Goal: Information Seeking & Learning: Learn about a topic

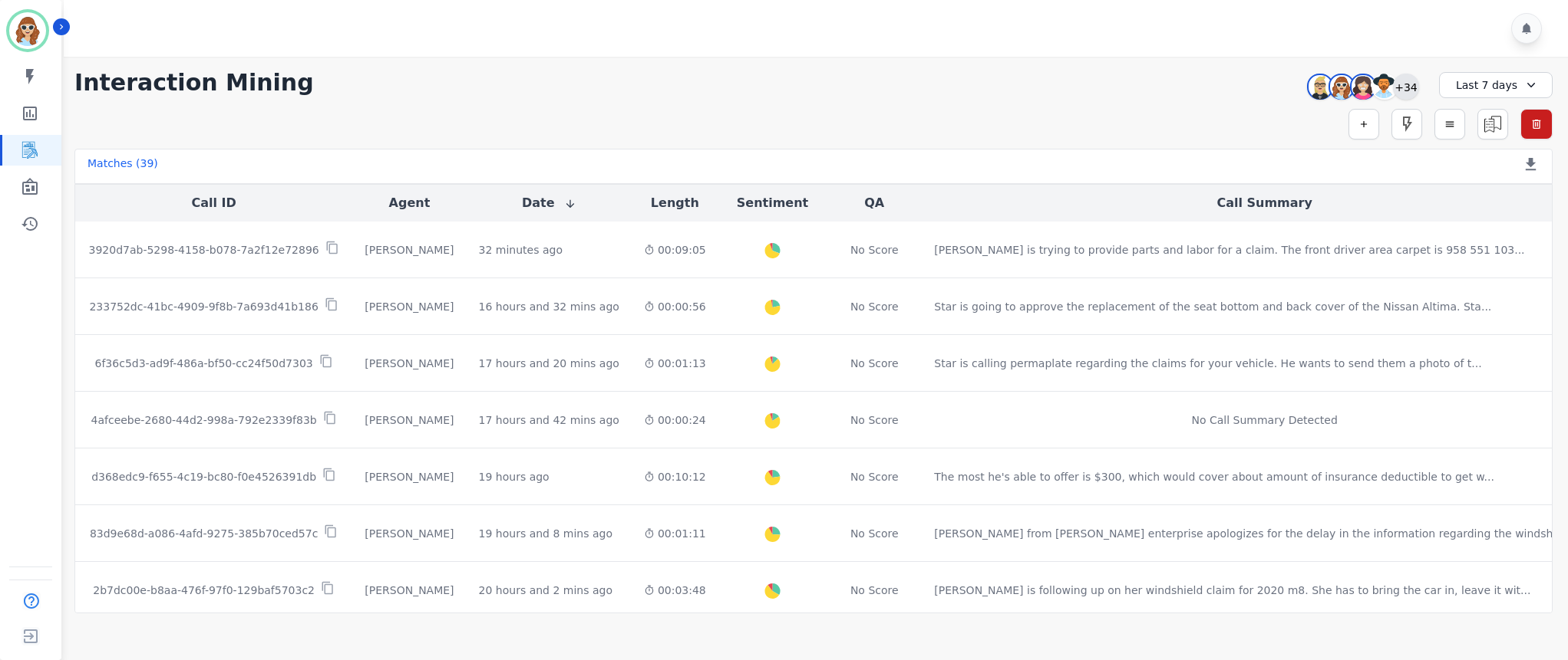
click at [1409, 90] on div "+34" at bounding box center [1405, 86] width 26 height 26
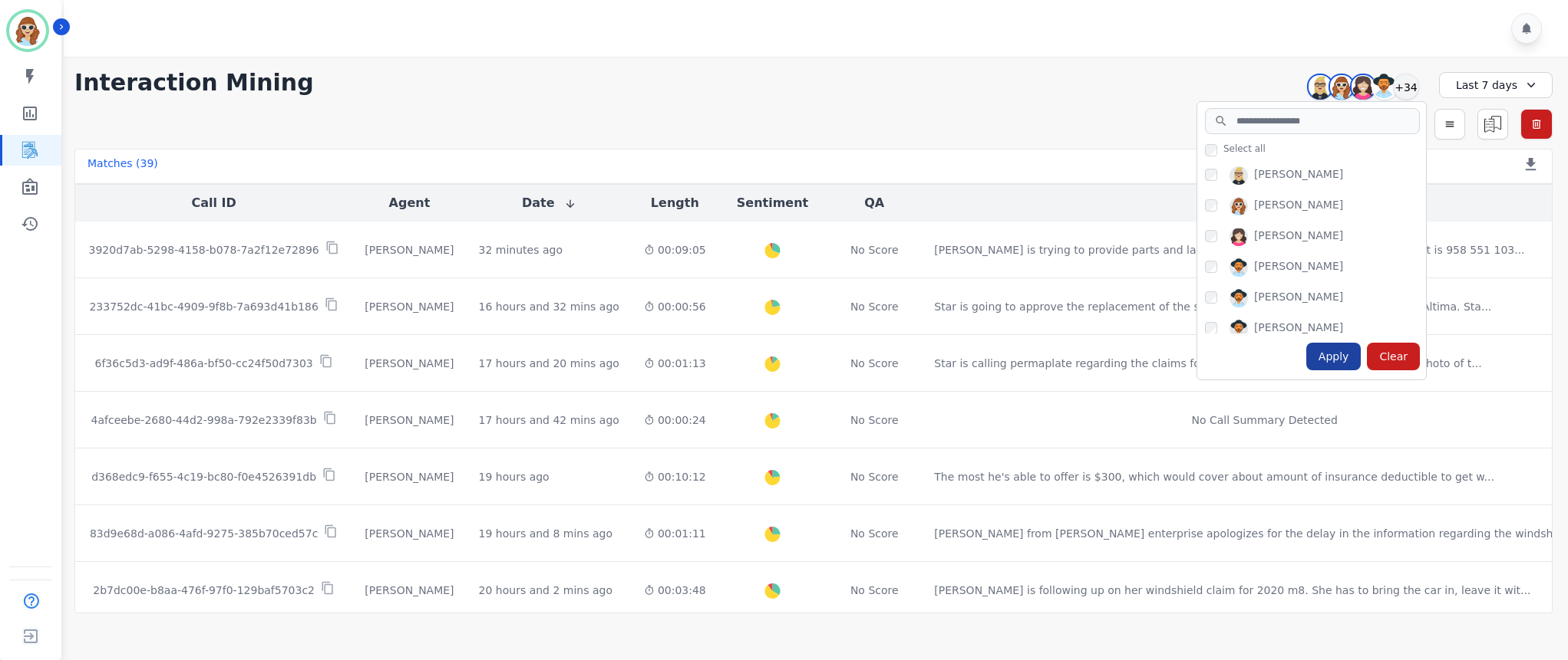
click at [1336, 363] on div "Apply" at bounding box center [1333, 357] width 55 height 28
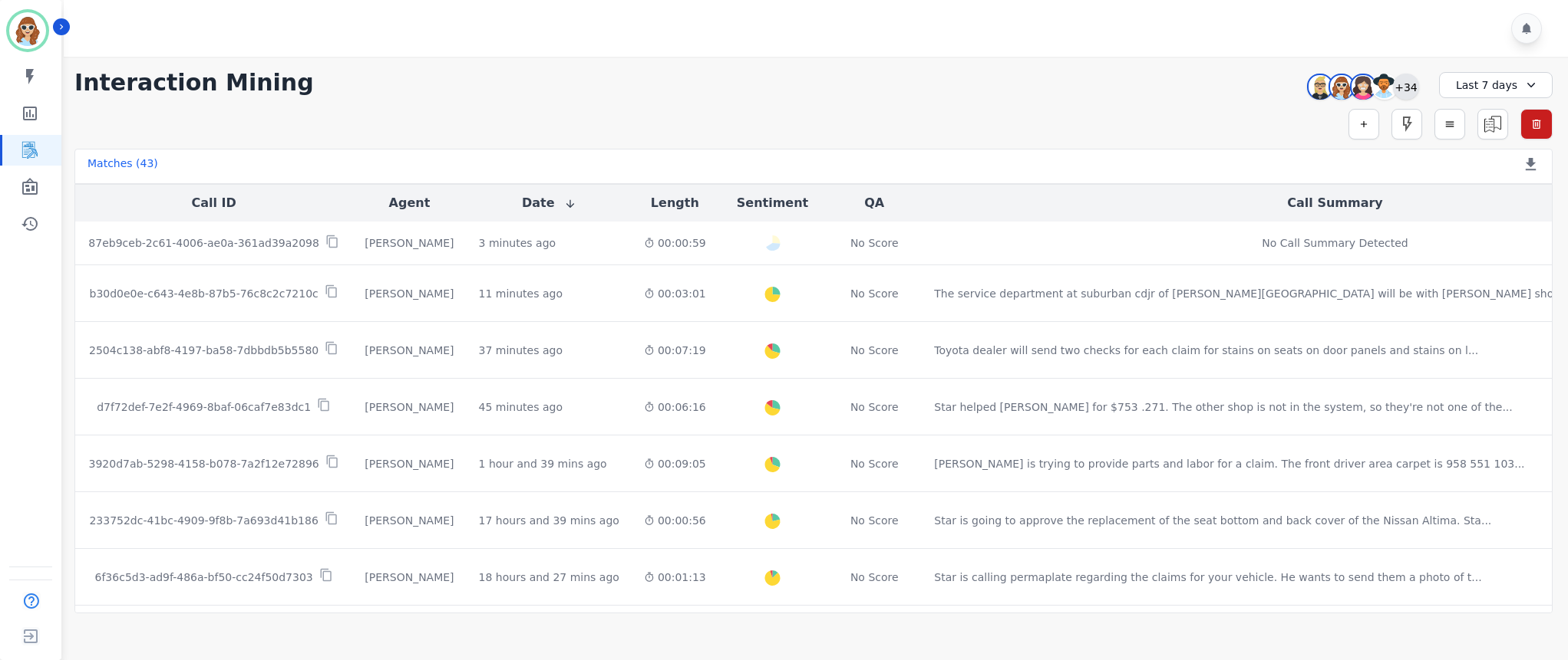
click at [1411, 83] on div "+34" at bounding box center [1405, 86] width 26 height 26
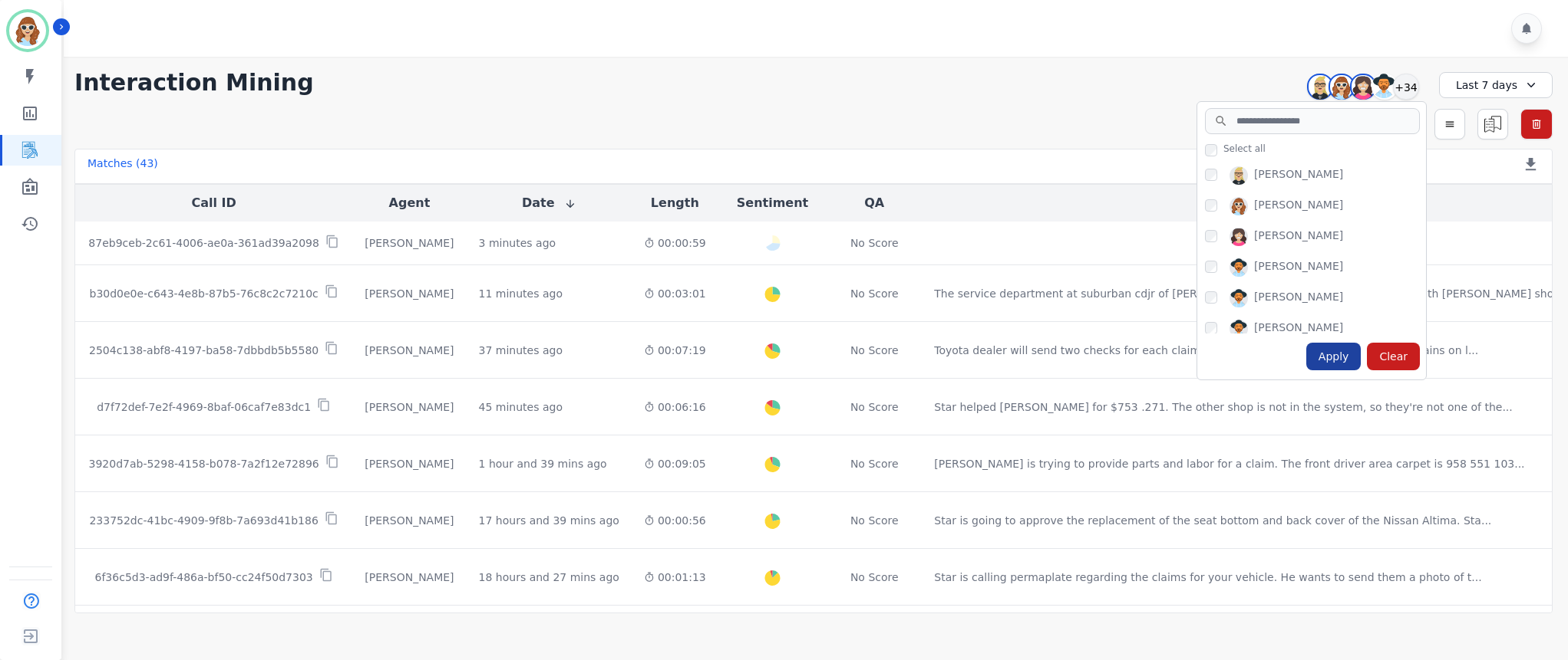
click at [1342, 352] on div "Apply" at bounding box center [1333, 357] width 55 height 28
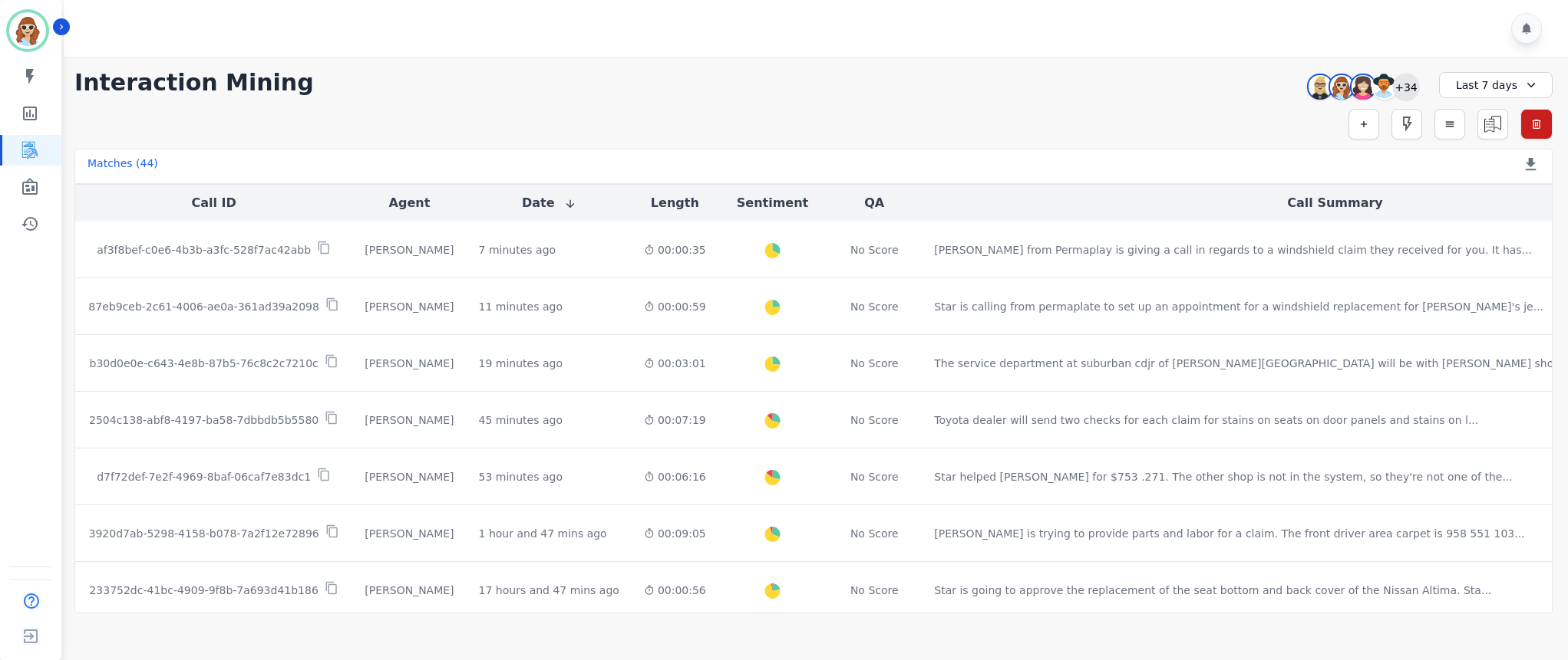
click at [1410, 79] on div "+34" at bounding box center [1405, 86] width 26 height 26
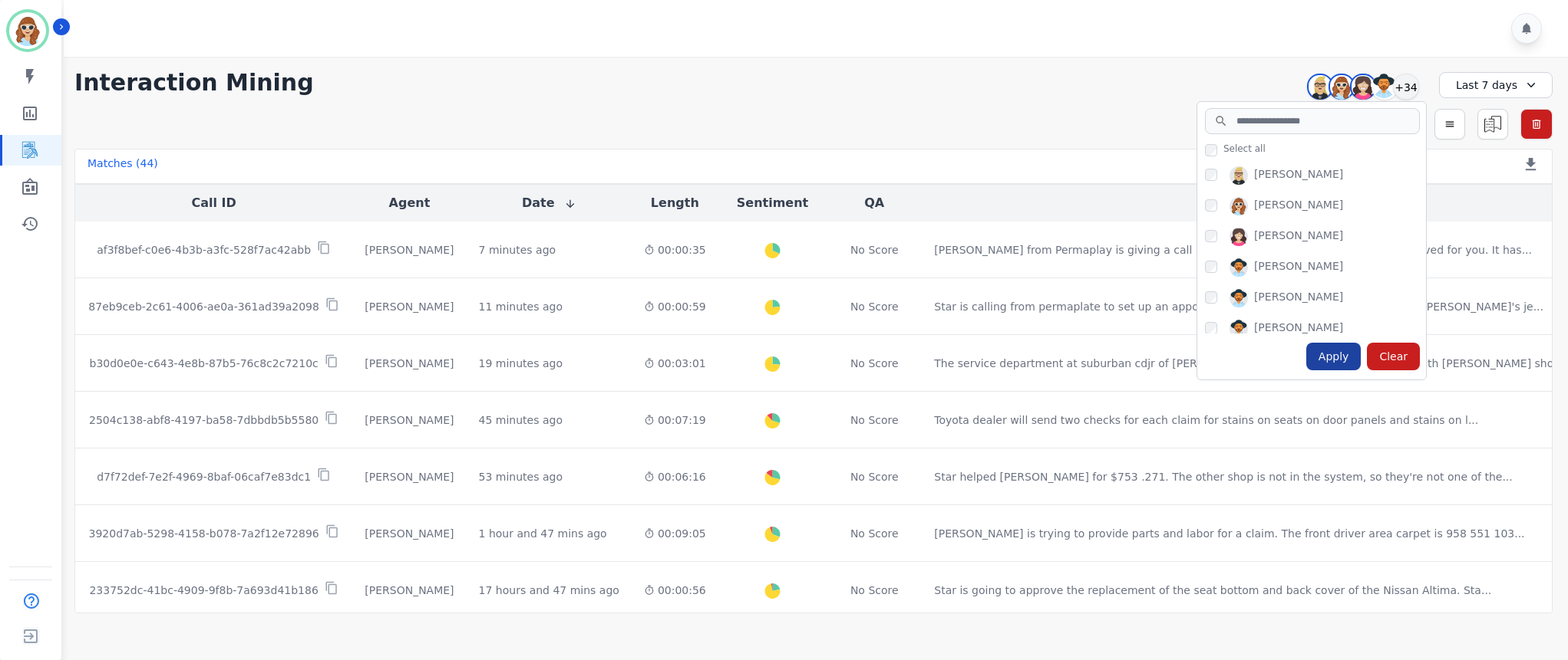
click at [1343, 352] on div "Apply" at bounding box center [1333, 357] width 55 height 28
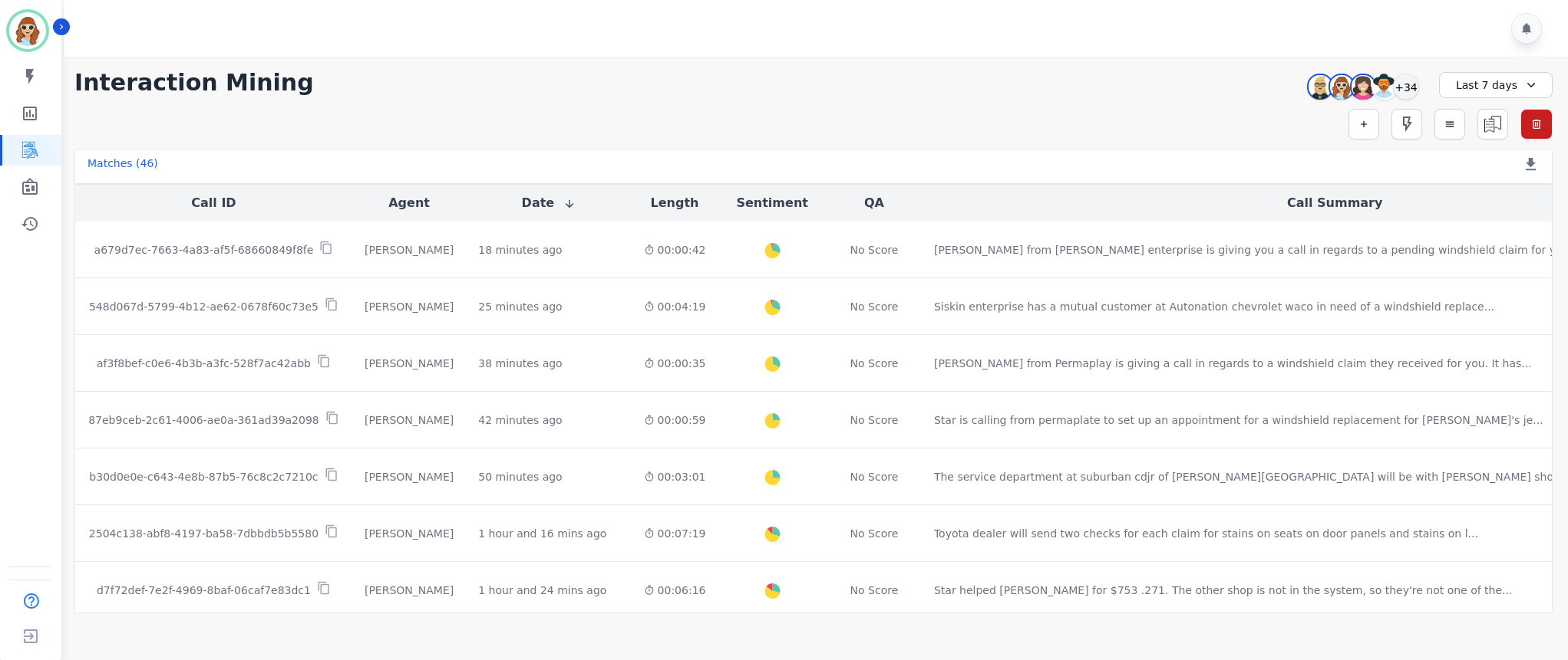
click at [1226, 69] on div "**********" at bounding box center [814, 82] width 1478 height 28
click at [1411, 91] on div "+34" at bounding box center [1405, 86] width 26 height 26
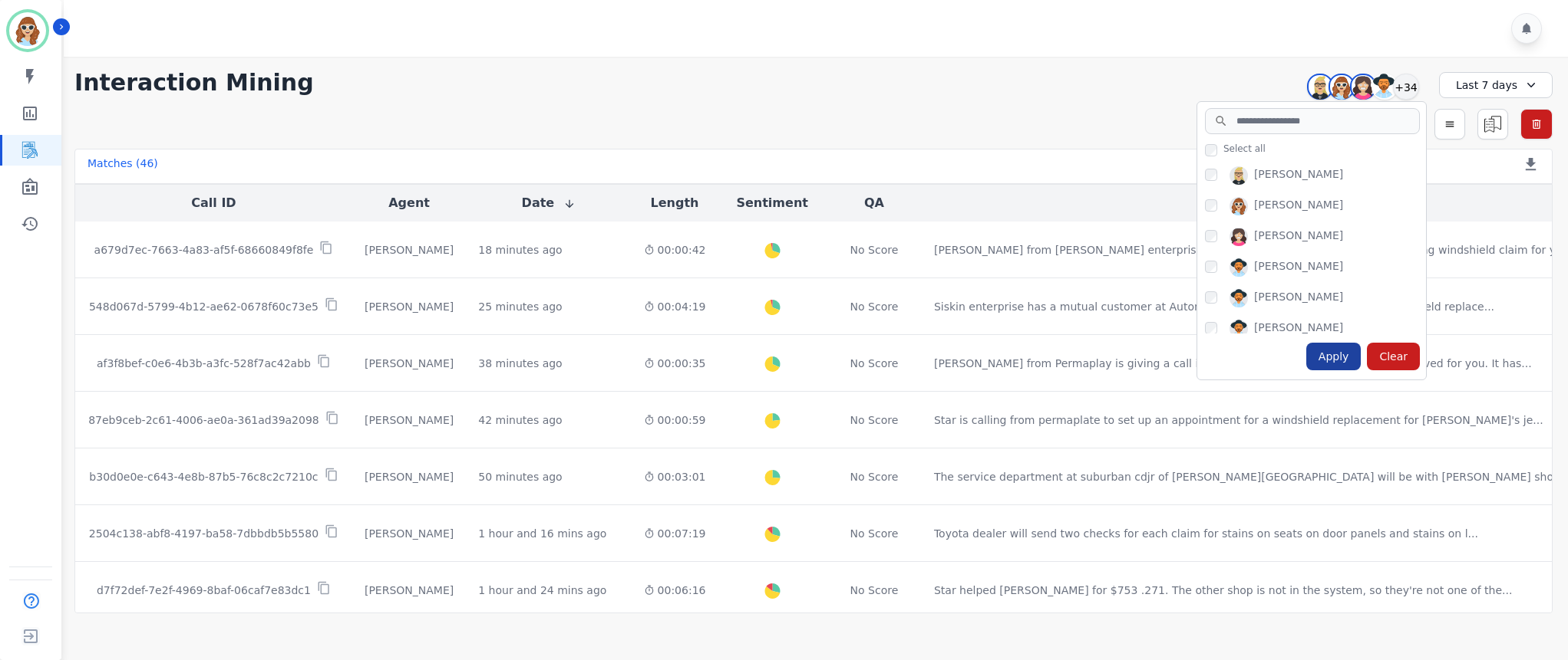
click at [1326, 347] on div "Apply" at bounding box center [1333, 357] width 55 height 28
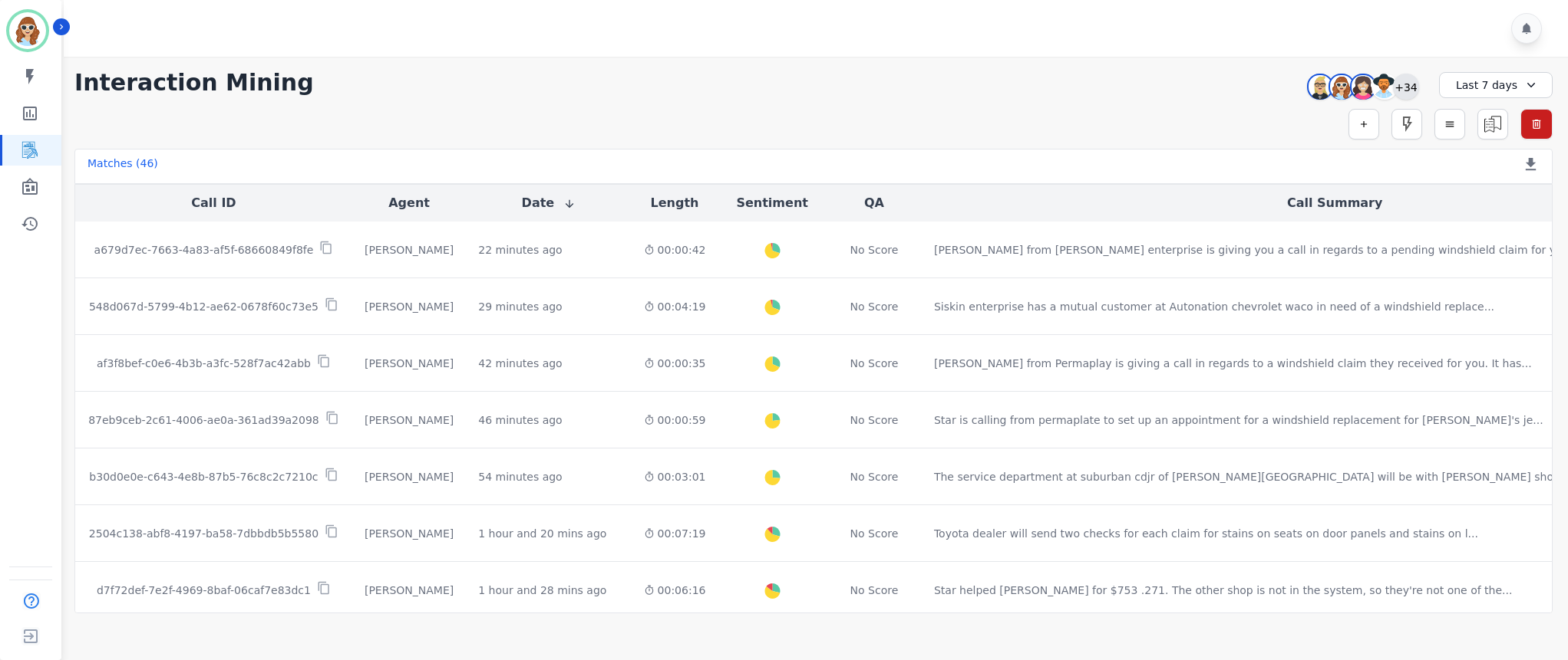
click at [1406, 84] on div "+34" at bounding box center [1405, 86] width 26 height 26
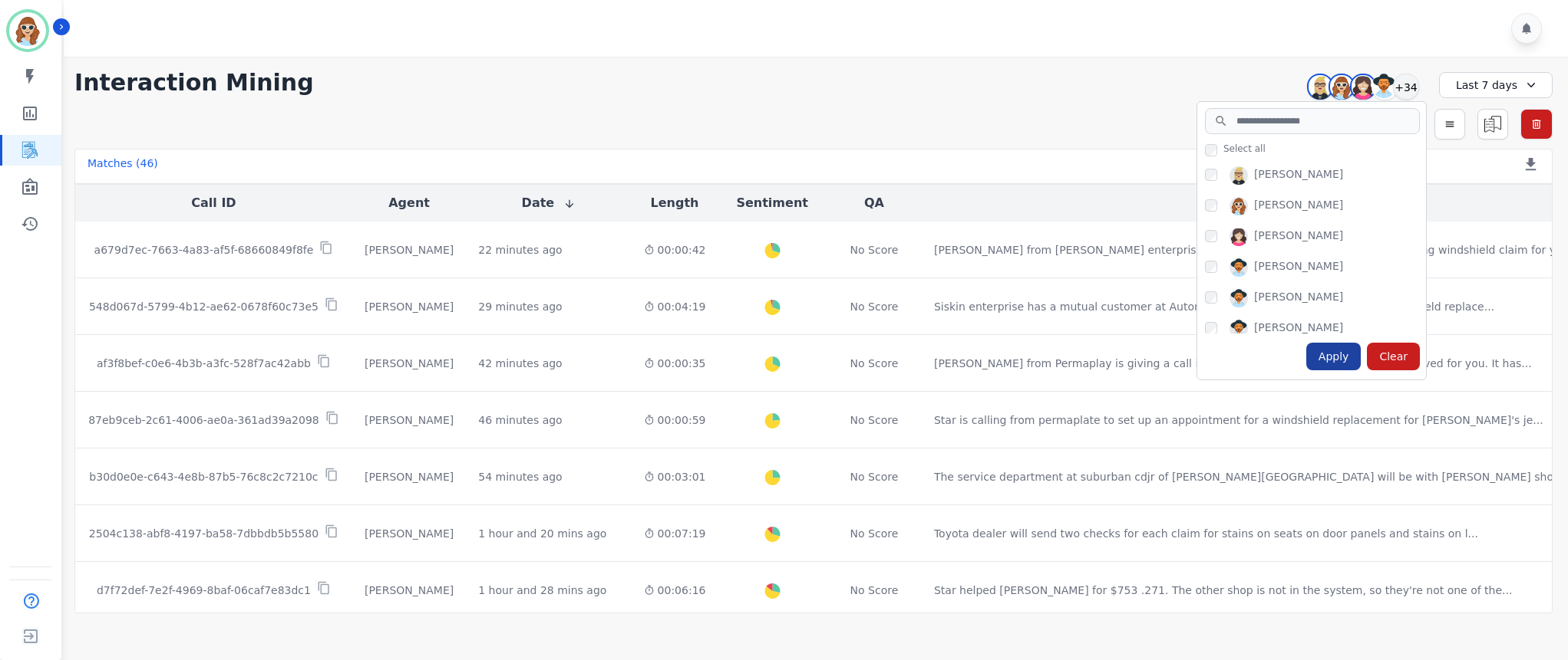
click at [1325, 366] on div "Apply" at bounding box center [1333, 357] width 55 height 28
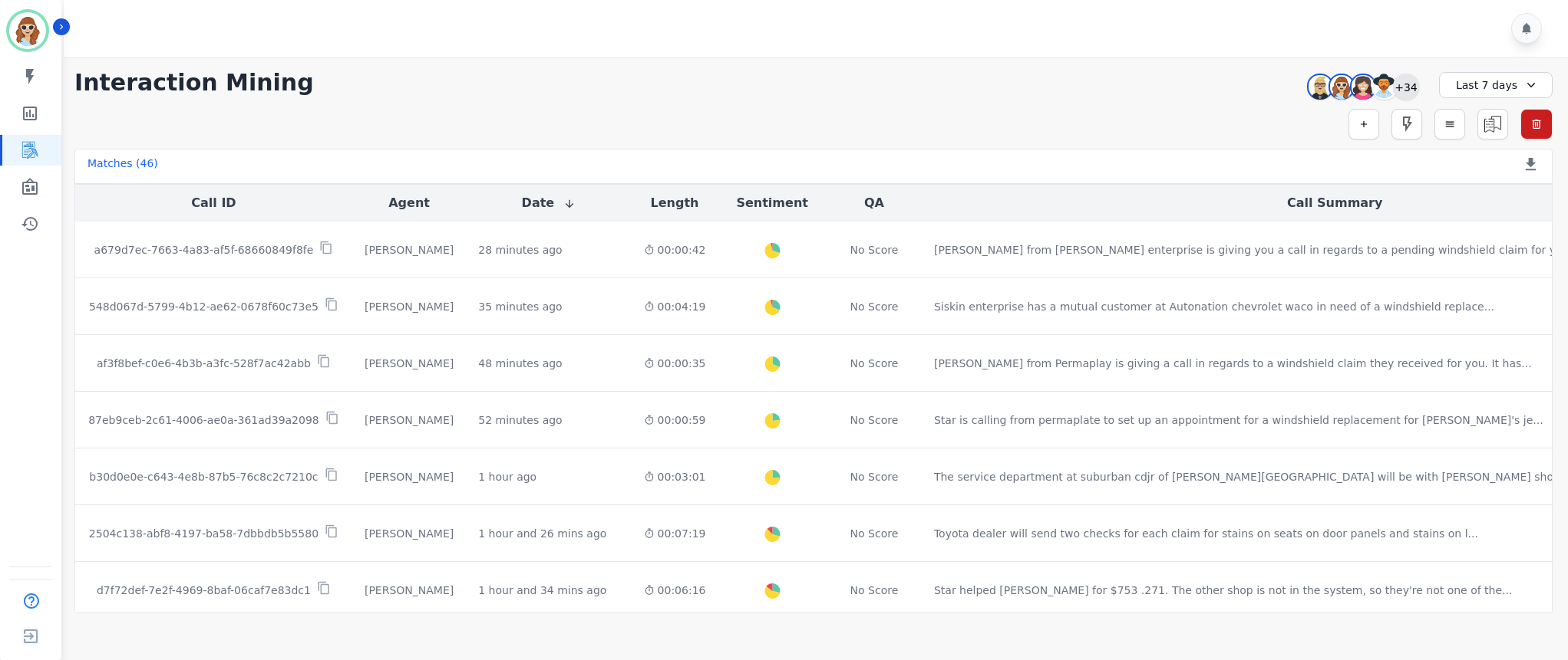
click at [1415, 91] on div "+34" at bounding box center [1405, 86] width 26 height 26
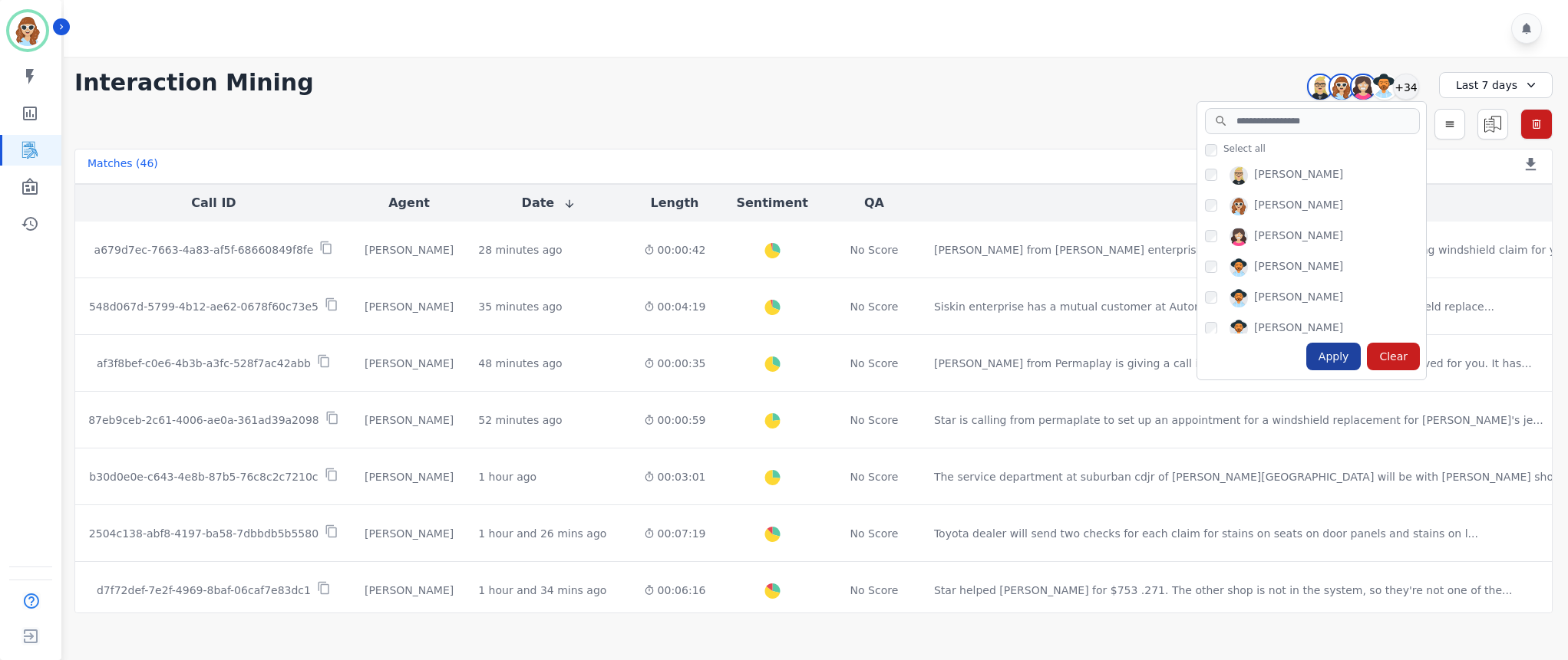
click at [1347, 352] on div "Apply" at bounding box center [1333, 357] width 55 height 28
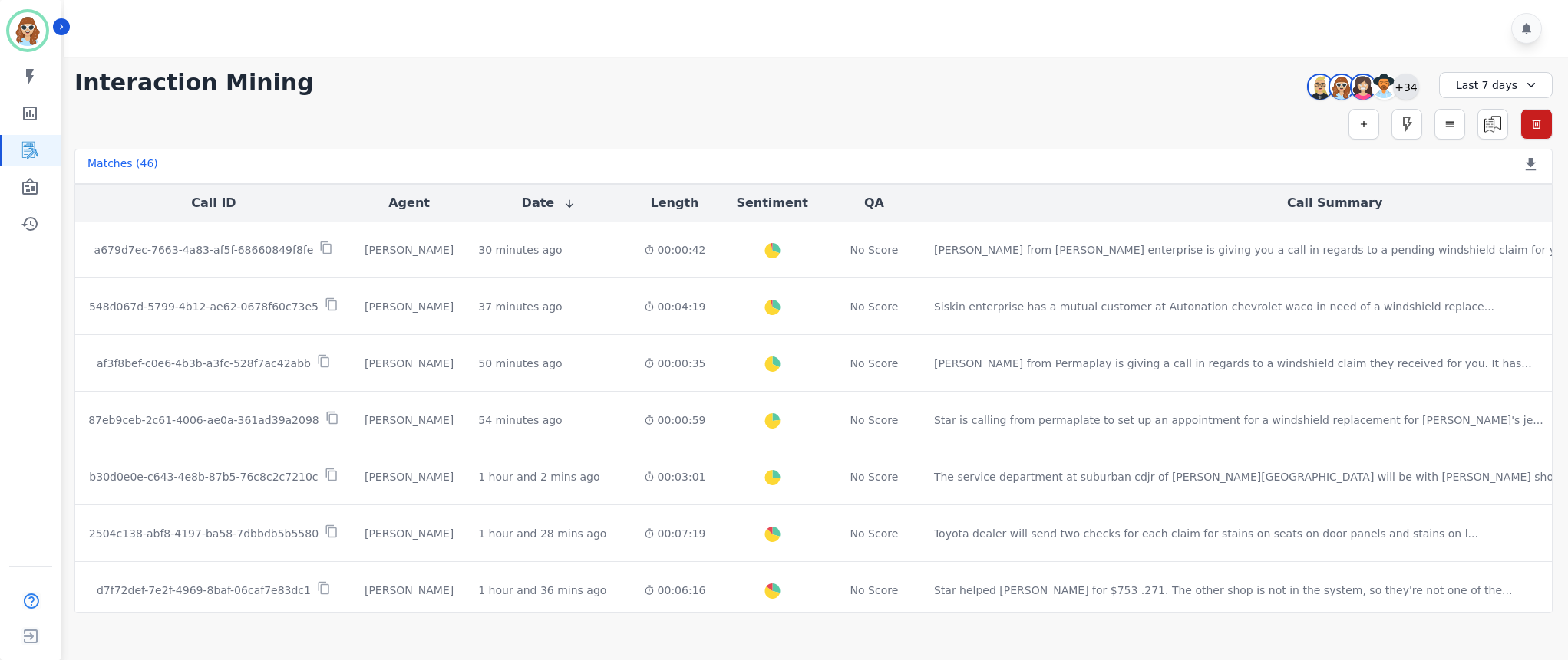
click at [1411, 81] on div "+34" at bounding box center [1405, 86] width 26 height 26
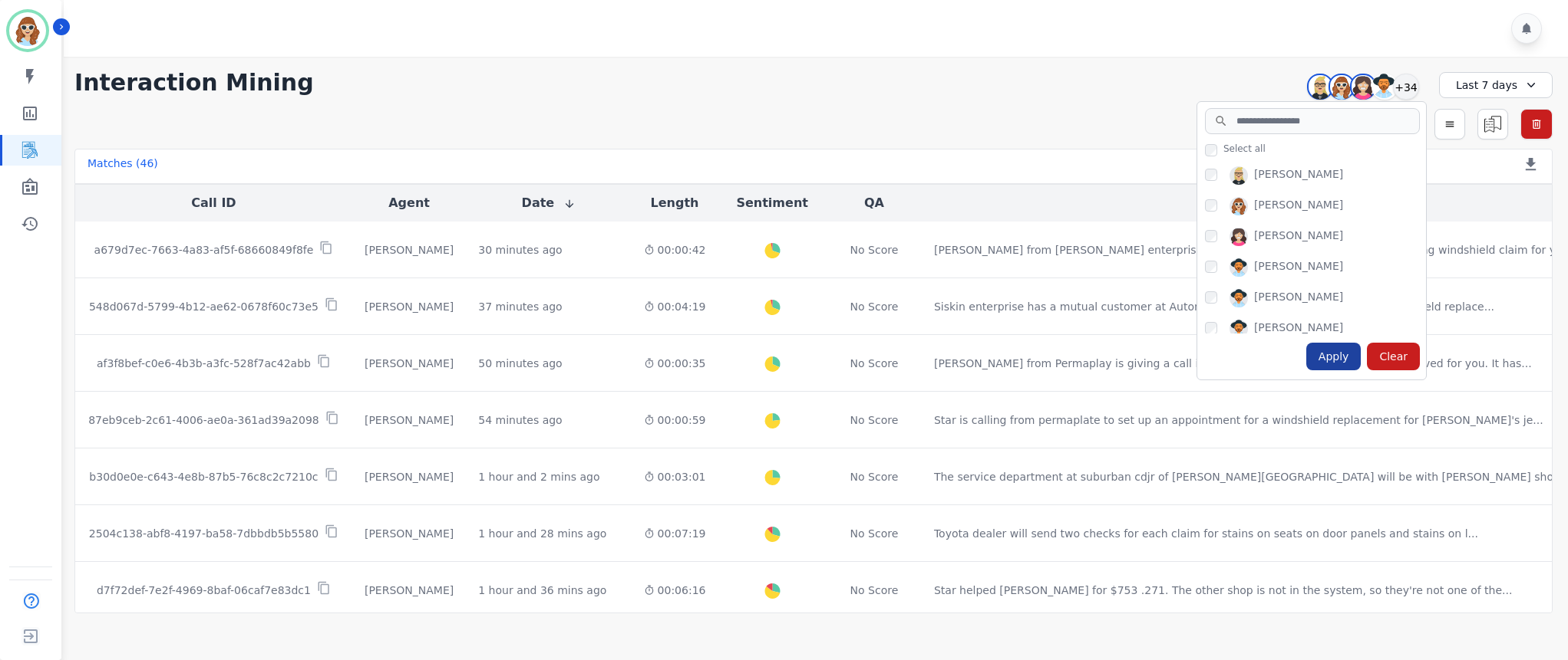
click at [1340, 369] on div "Apply" at bounding box center [1333, 357] width 55 height 28
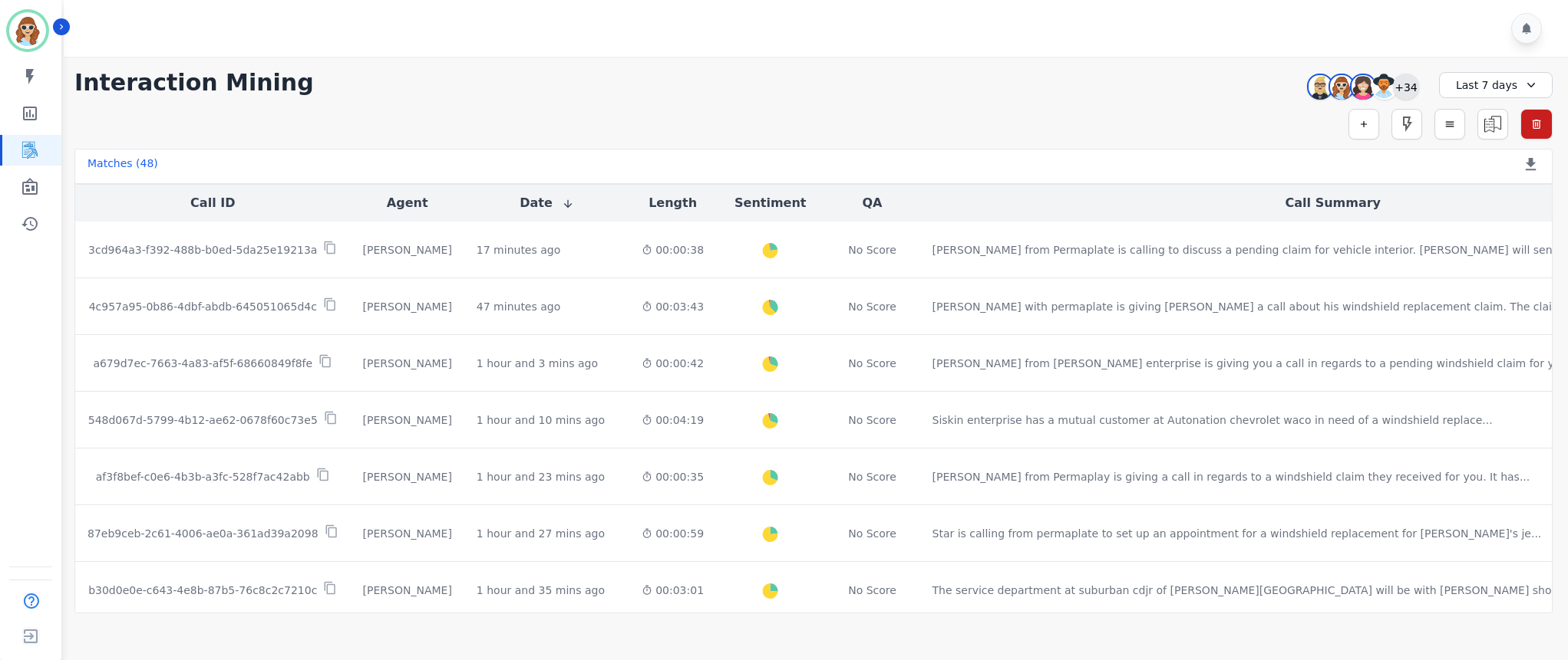
click at [1409, 83] on div "+34" at bounding box center [1405, 86] width 26 height 26
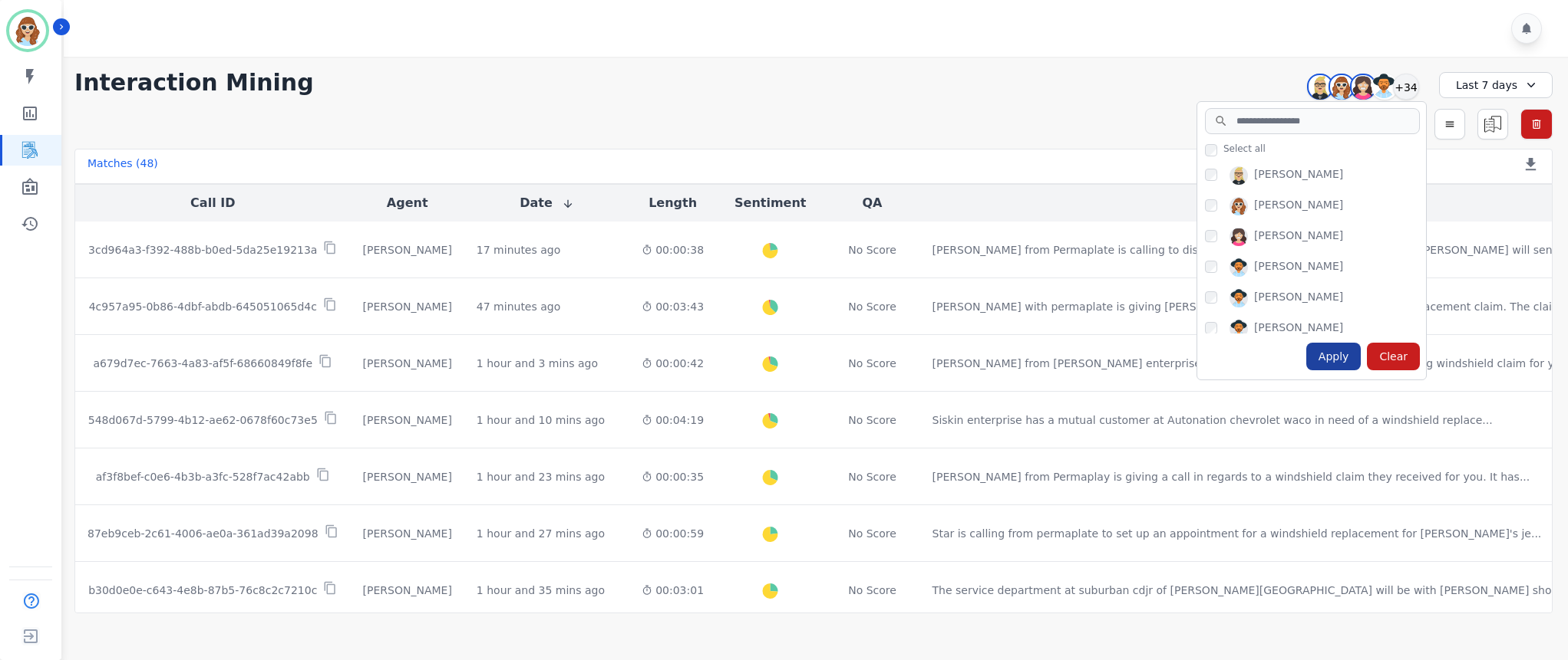
click at [1343, 363] on div "Apply" at bounding box center [1333, 357] width 55 height 28
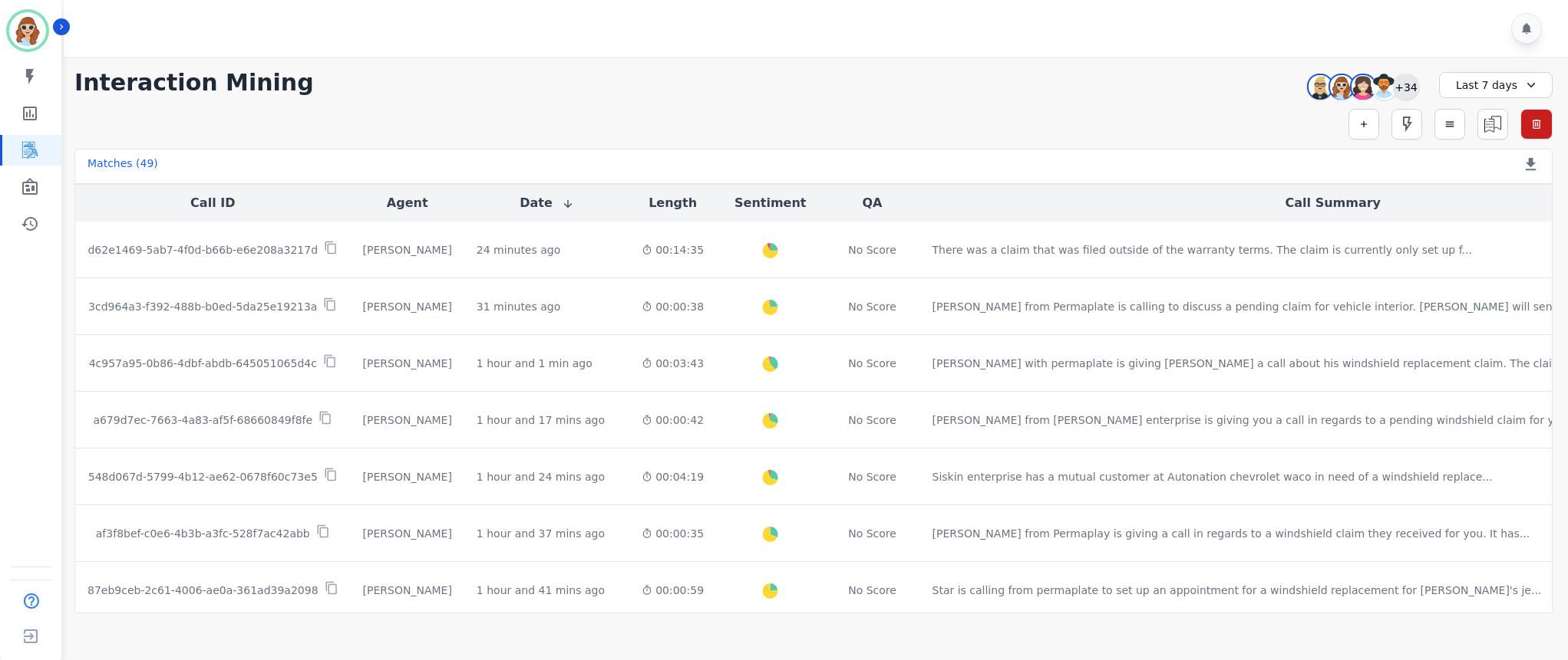
click at [1406, 83] on div "+34" at bounding box center [1405, 86] width 26 height 26
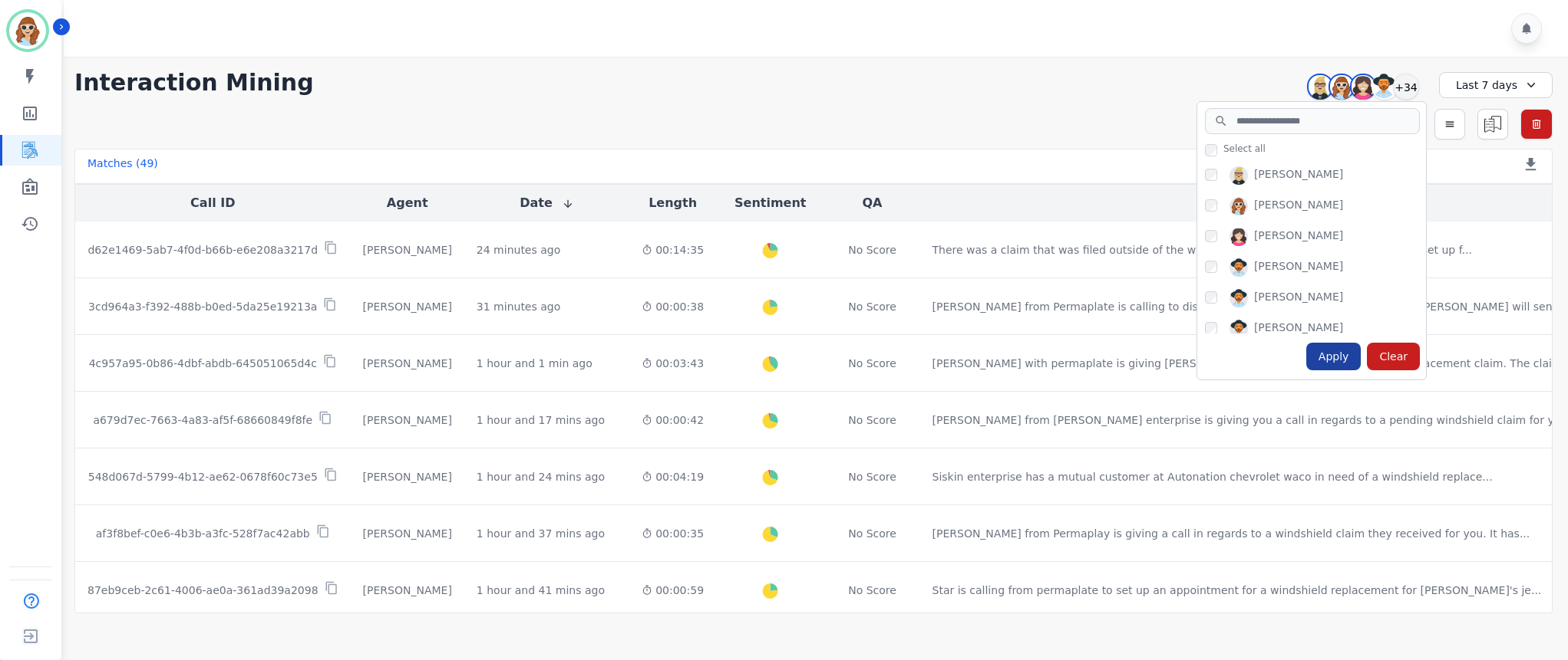
click at [1341, 354] on div "Apply" at bounding box center [1333, 357] width 55 height 28
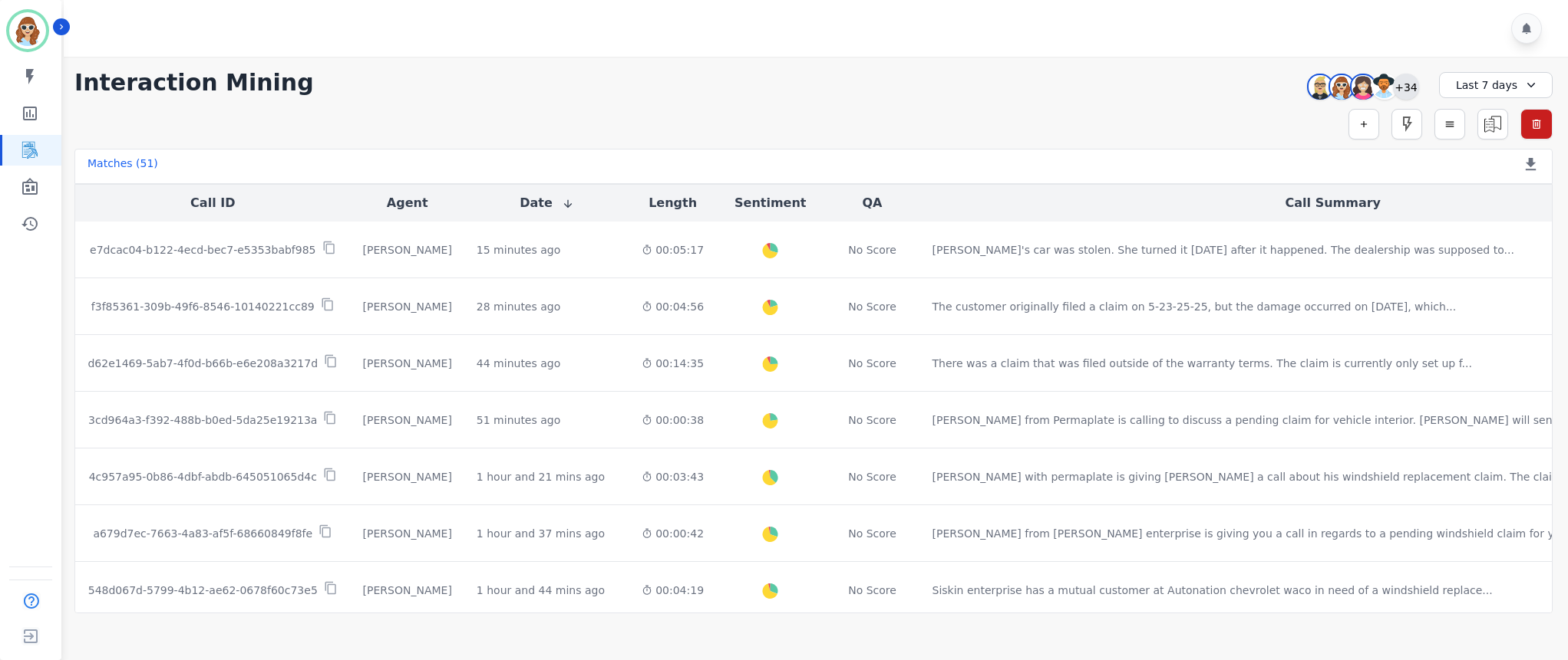
click at [1407, 85] on div "+34" at bounding box center [1405, 86] width 26 height 26
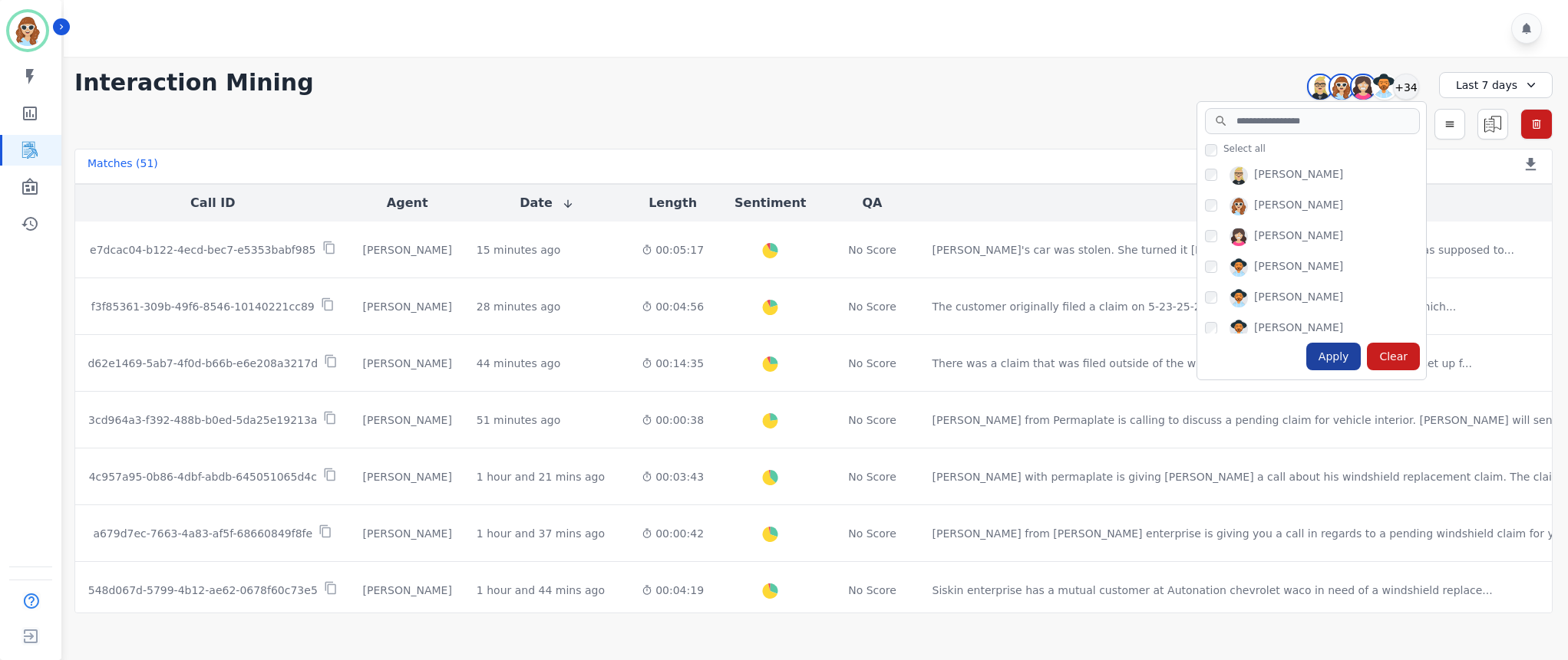
click at [1338, 360] on div "Apply" at bounding box center [1333, 357] width 55 height 28
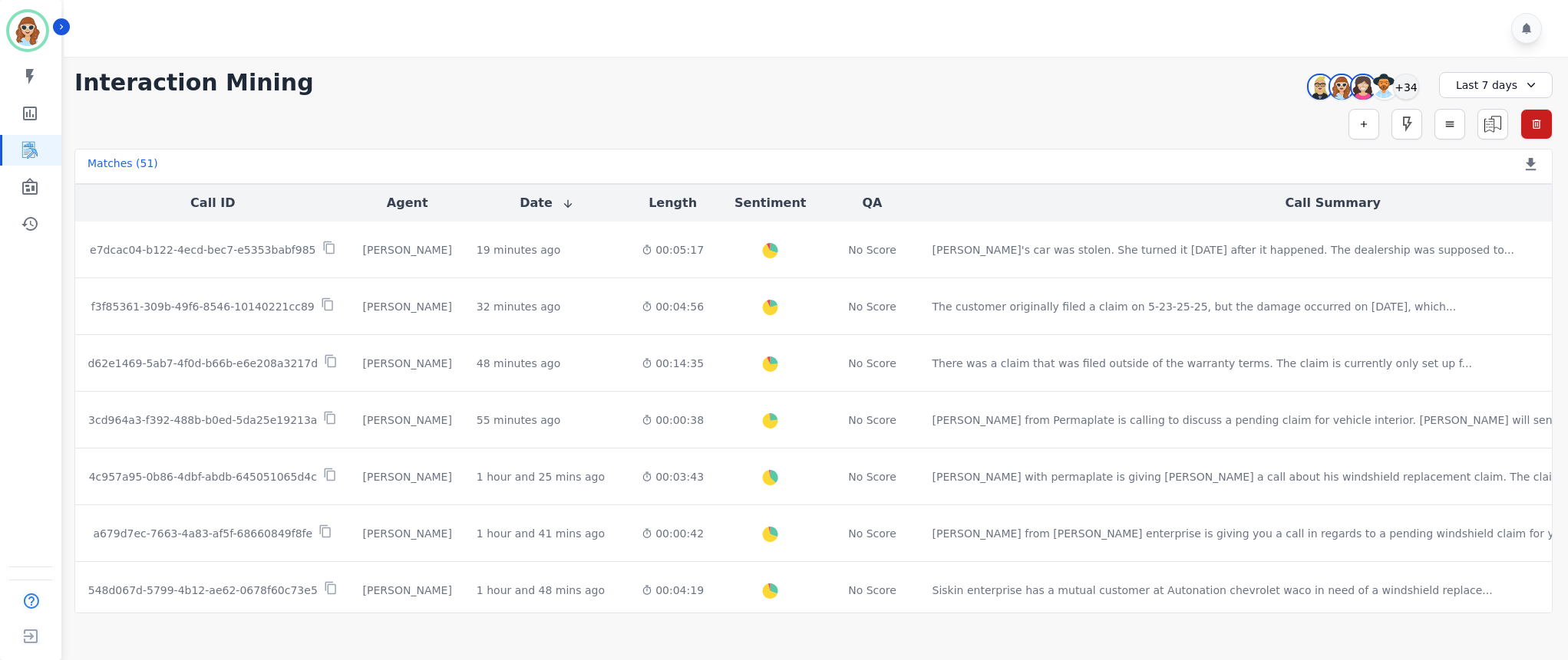
click at [1193, 97] on div "**********" at bounding box center [814, 335] width 1509 height 557
click at [1406, 83] on div "+34" at bounding box center [1405, 86] width 26 height 26
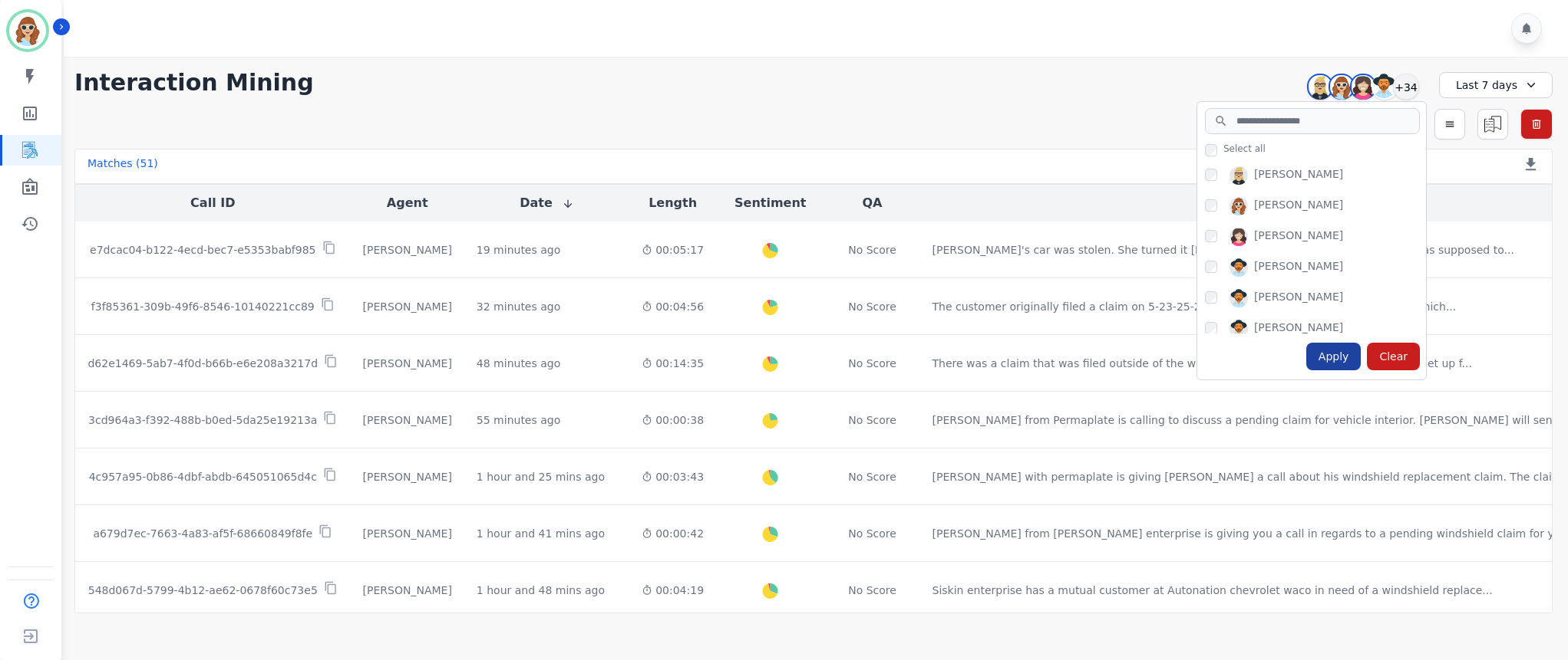
click at [1343, 350] on div "Apply" at bounding box center [1333, 357] width 55 height 28
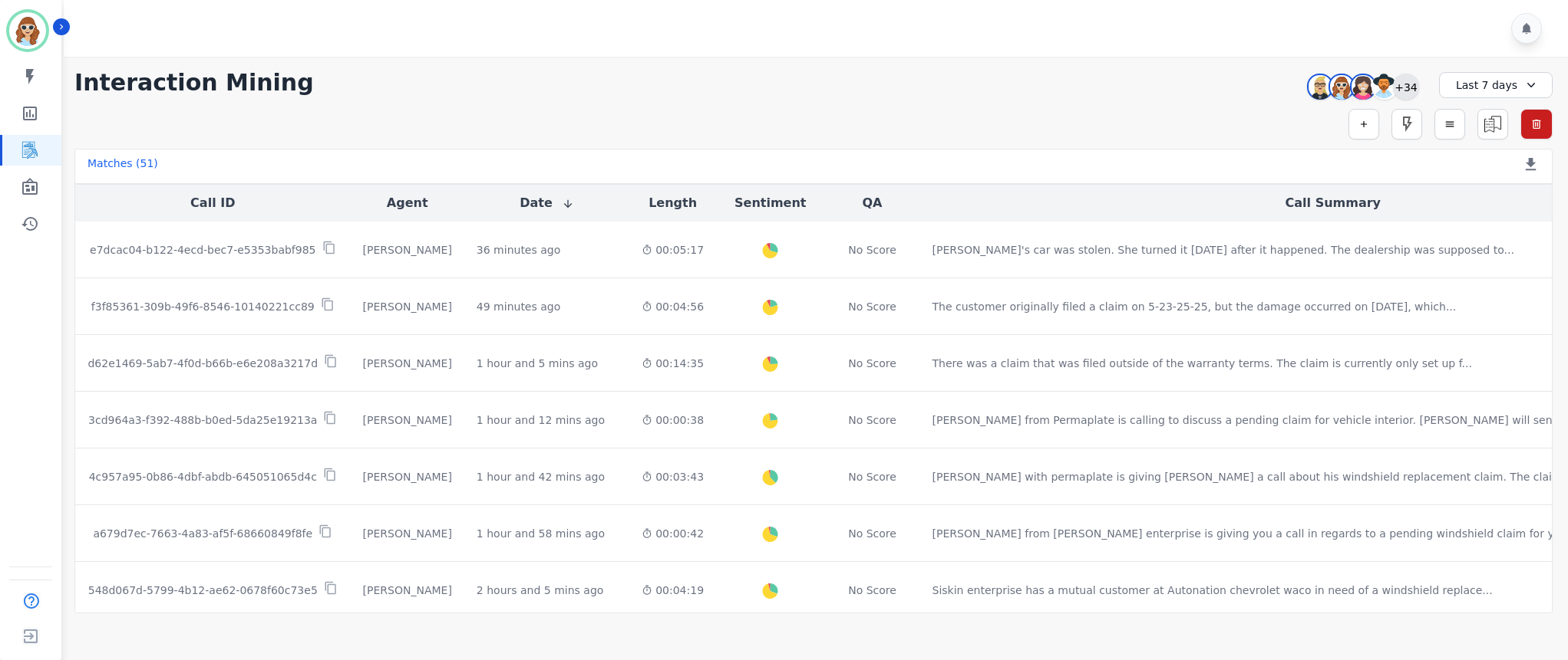
click at [1395, 85] on div "+34" at bounding box center [1405, 86] width 26 height 26
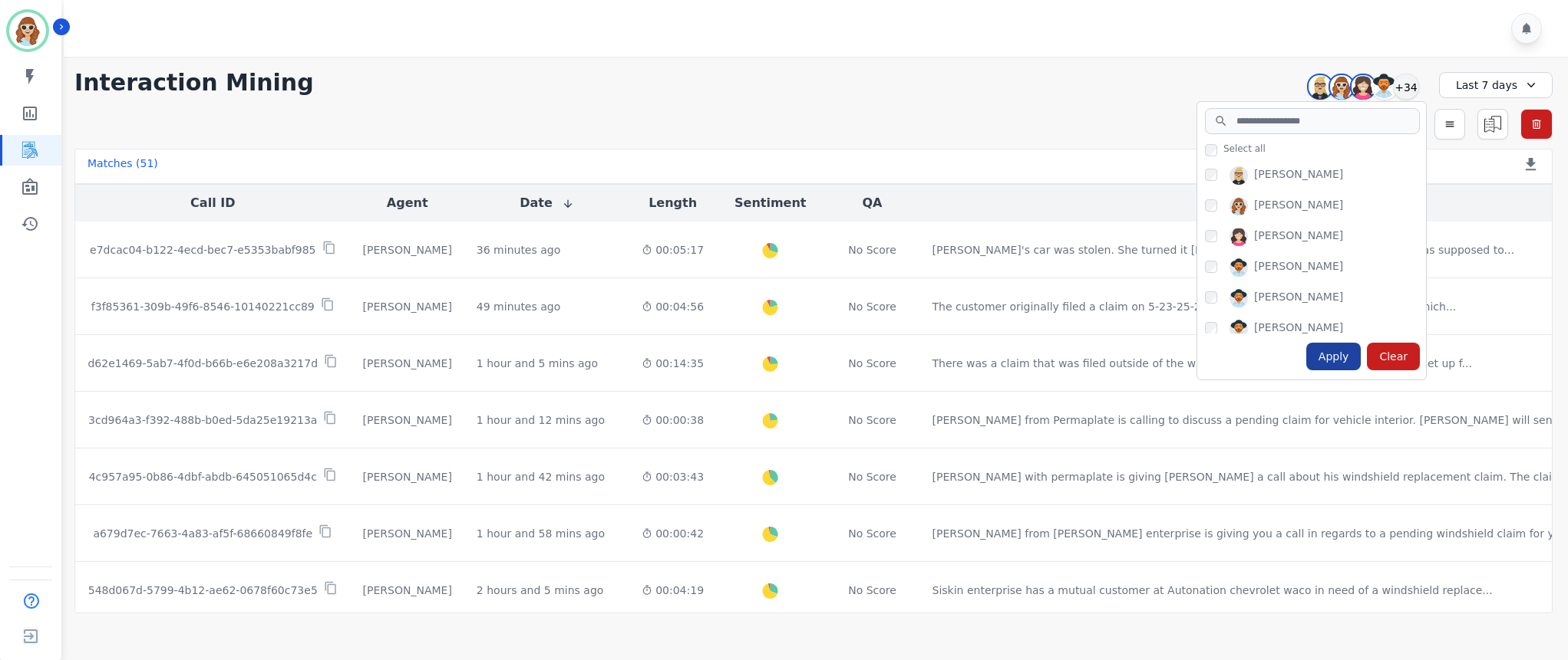
click at [1342, 363] on div "Apply" at bounding box center [1333, 357] width 55 height 28
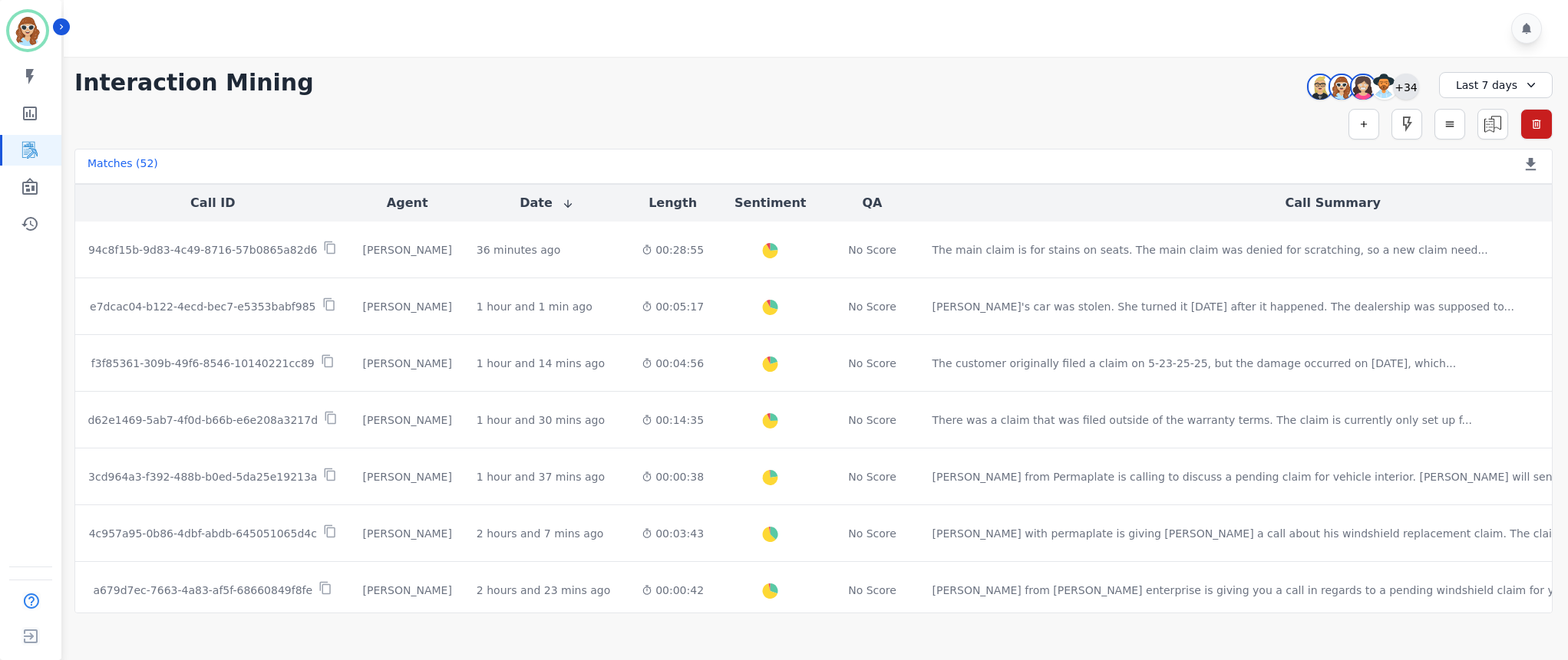
click at [1403, 90] on div "+34" at bounding box center [1405, 86] width 26 height 26
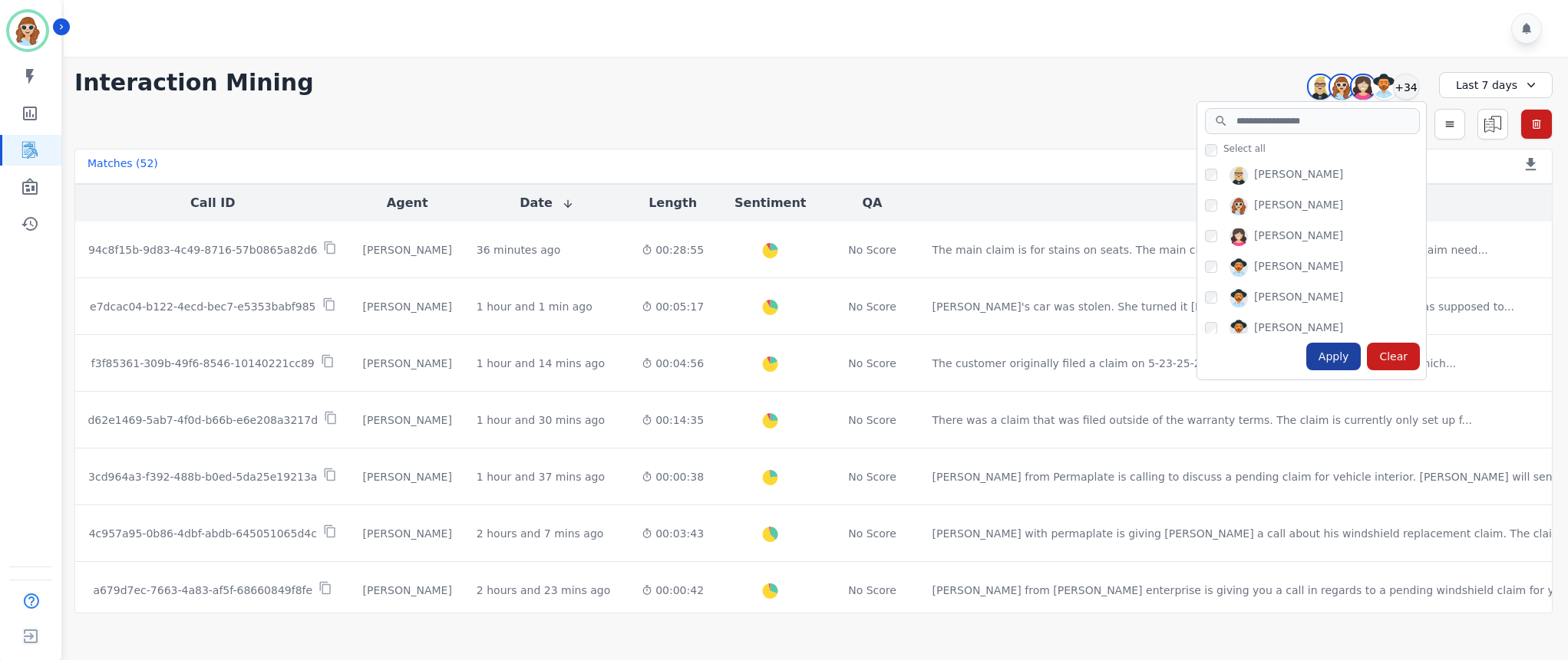
click at [1335, 360] on div "Apply" at bounding box center [1333, 357] width 55 height 28
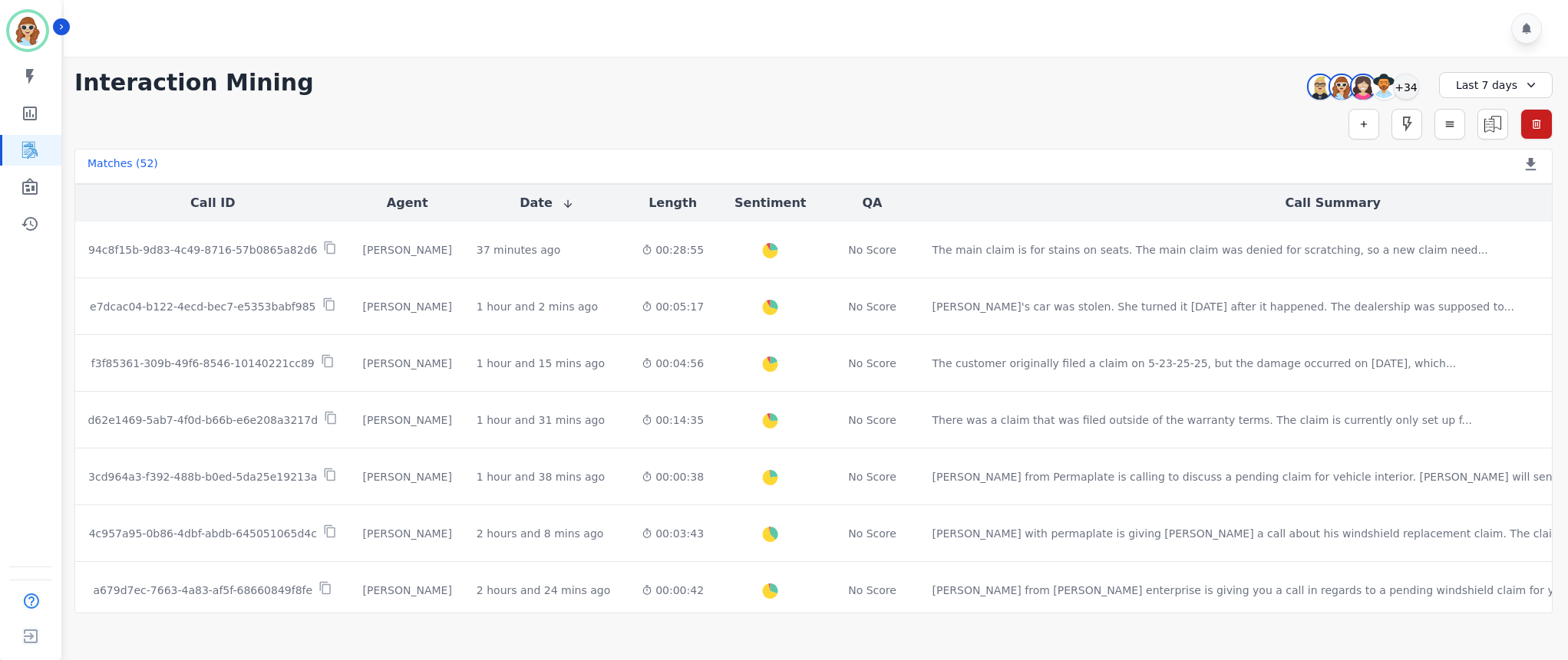
click at [1203, 109] on div "Simple Search Metric Search Advanced Search Saved Rules Clear Filters" at bounding box center [814, 125] width 1478 height 31
click at [1410, 91] on div "+34" at bounding box center [1405, 86] width 26 height 26
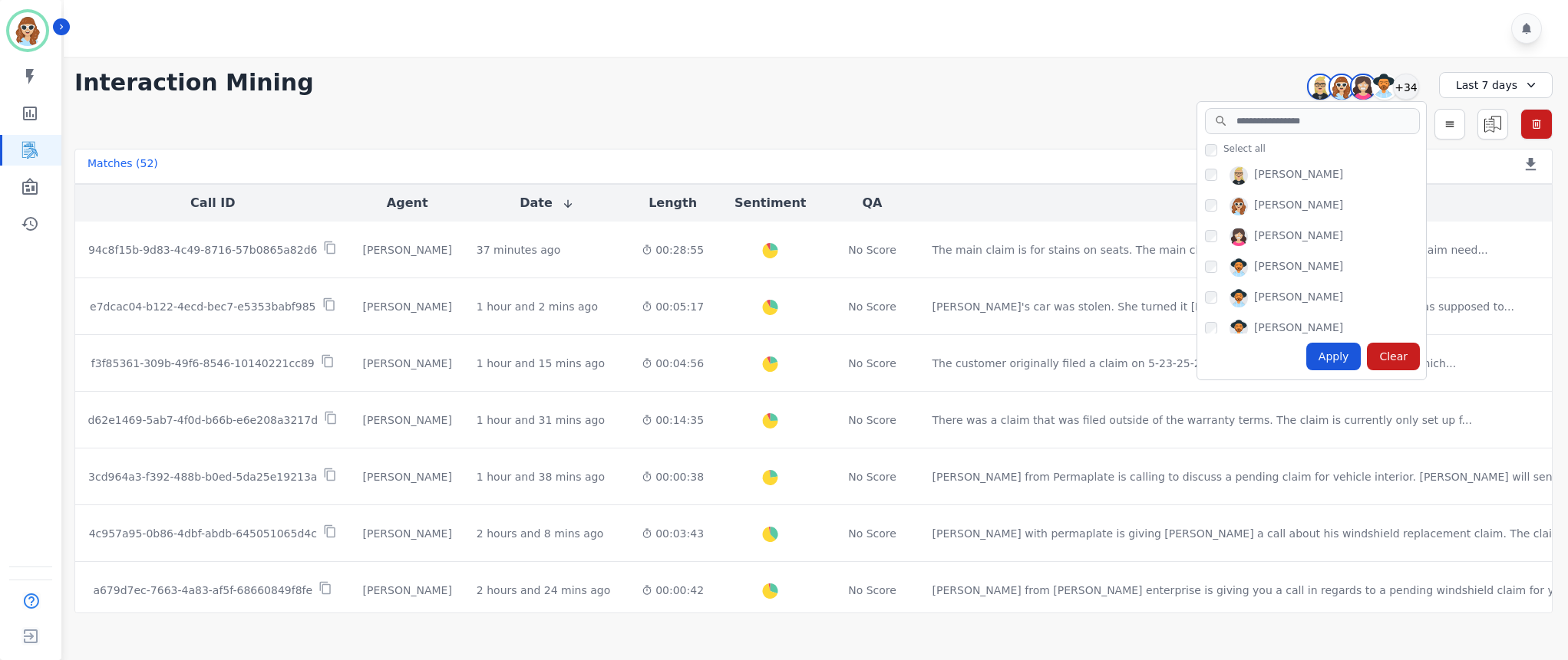
click at [1332, 361] on div "Apply" at bounding box center [1333, 357] width 55 height 28
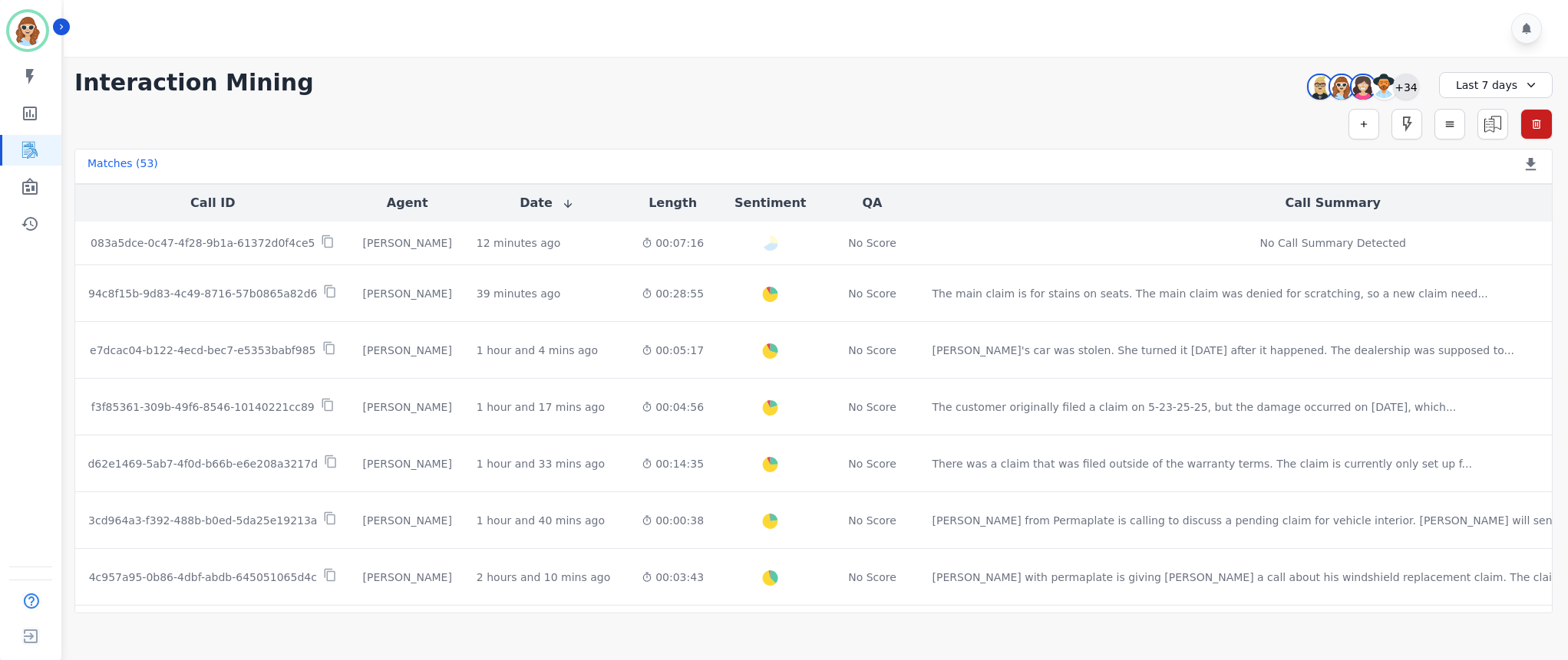
click at [1405, 90] on div "+34" at bounding box center [1405, 86] width 26 height 26
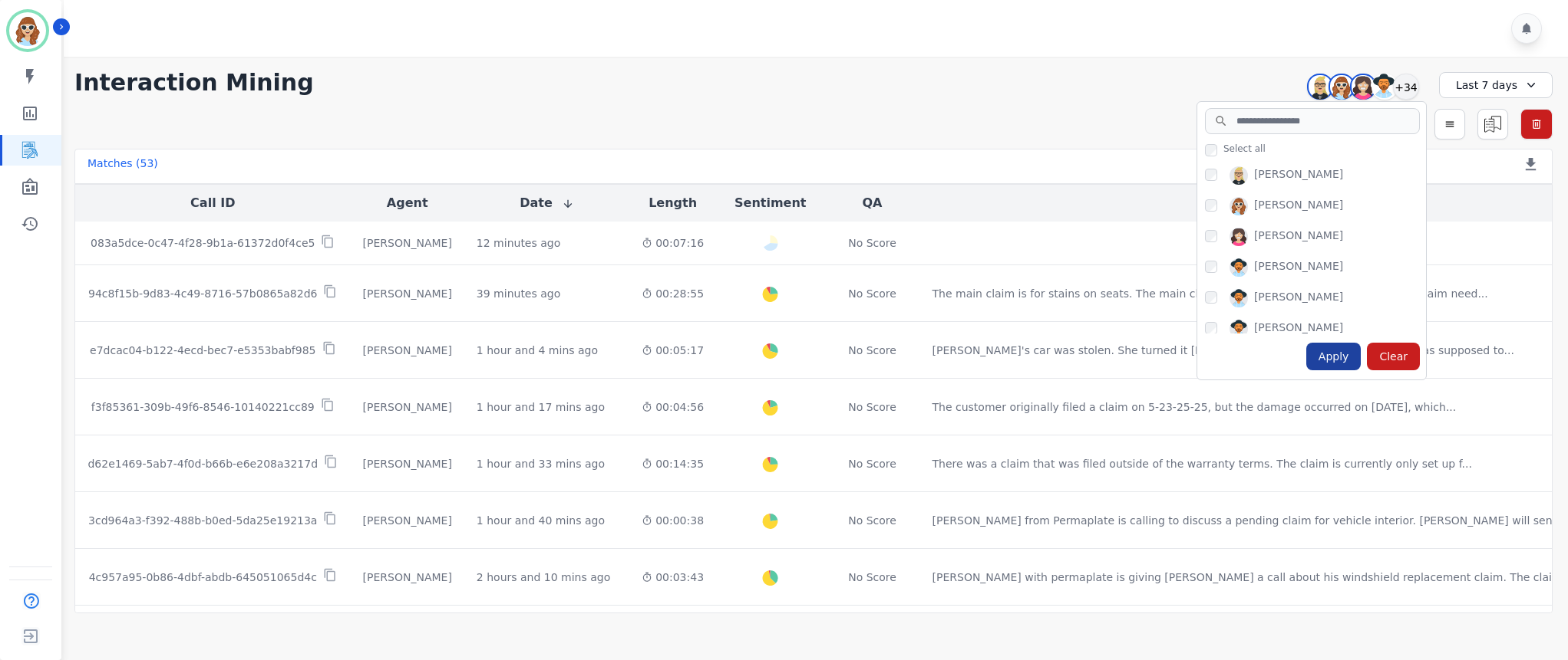
click at [1341, 358] on div "Apply" at bounding box center [1333, 357] width 55 height 28
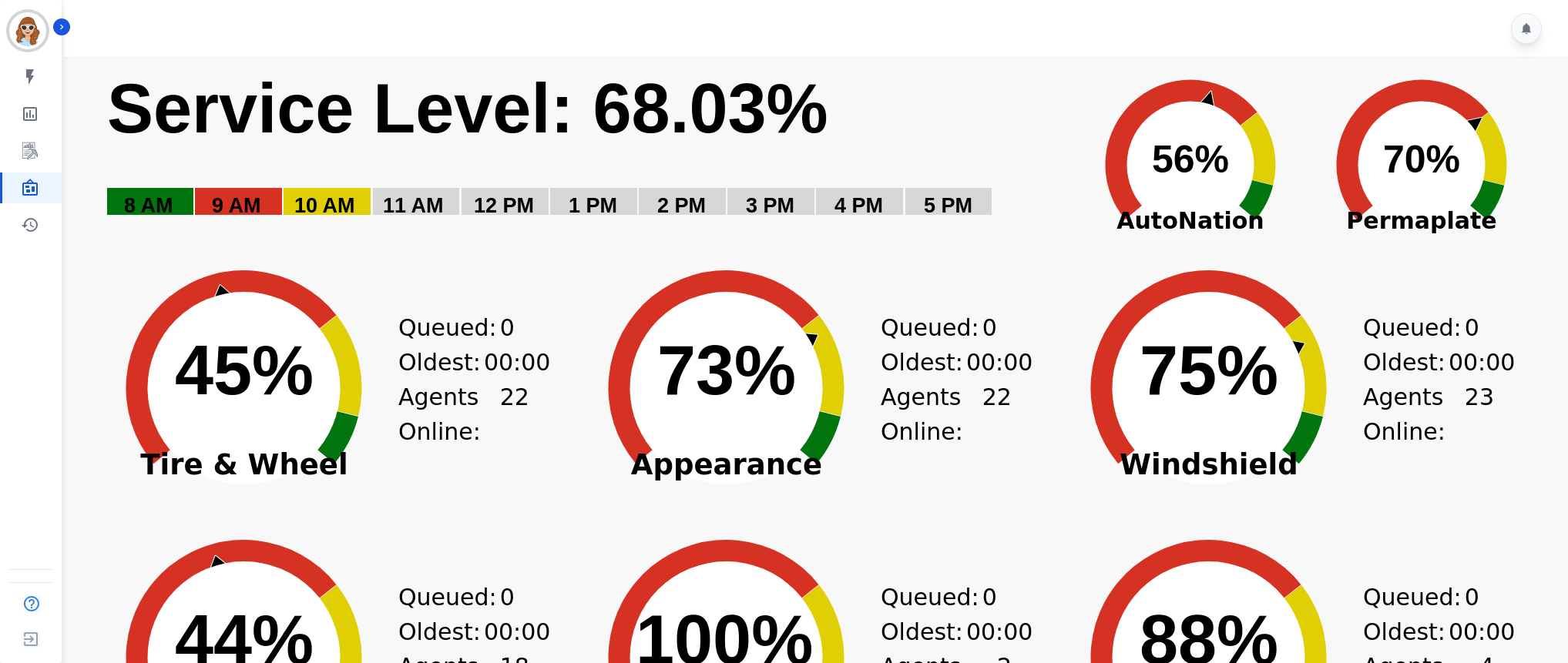
scroll to position [317, 0]
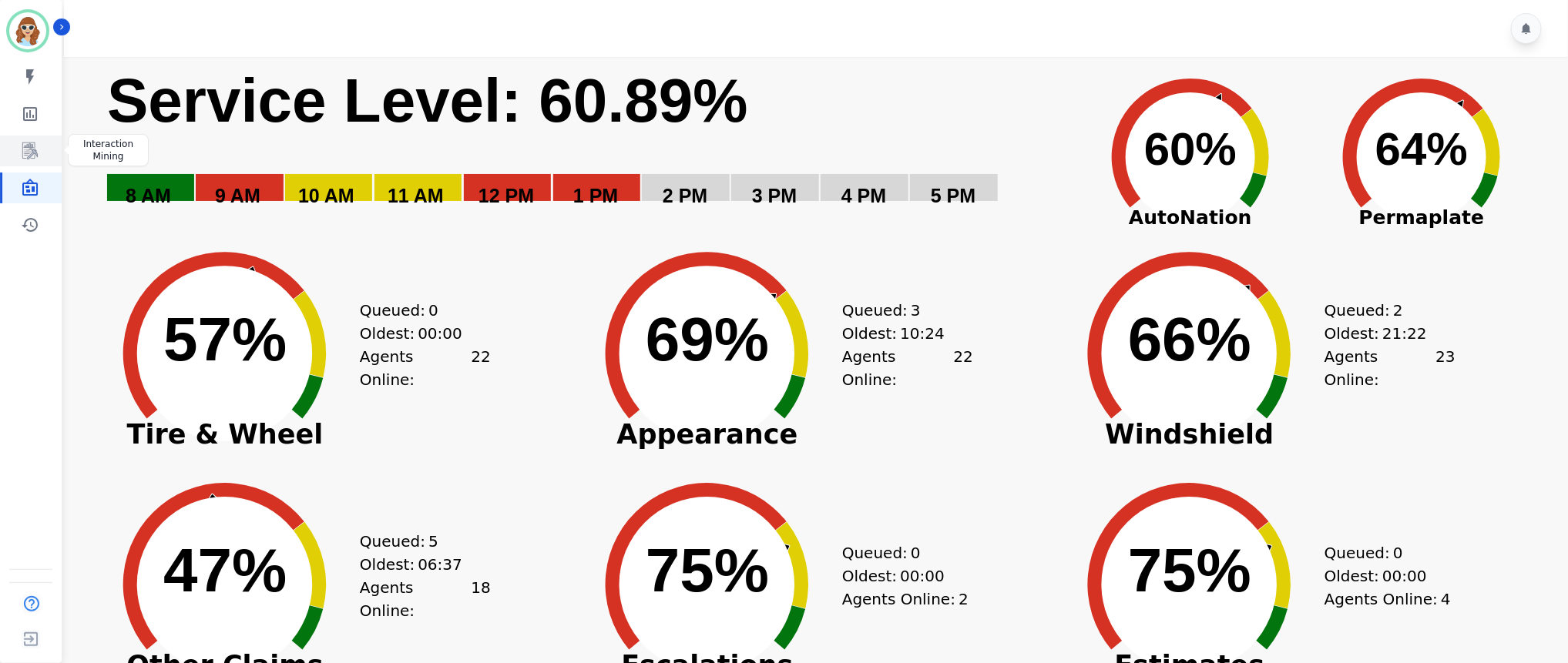
click at [33, 151] on icon "Sidebar" at bounding box center [30, 151] width 15 height 17
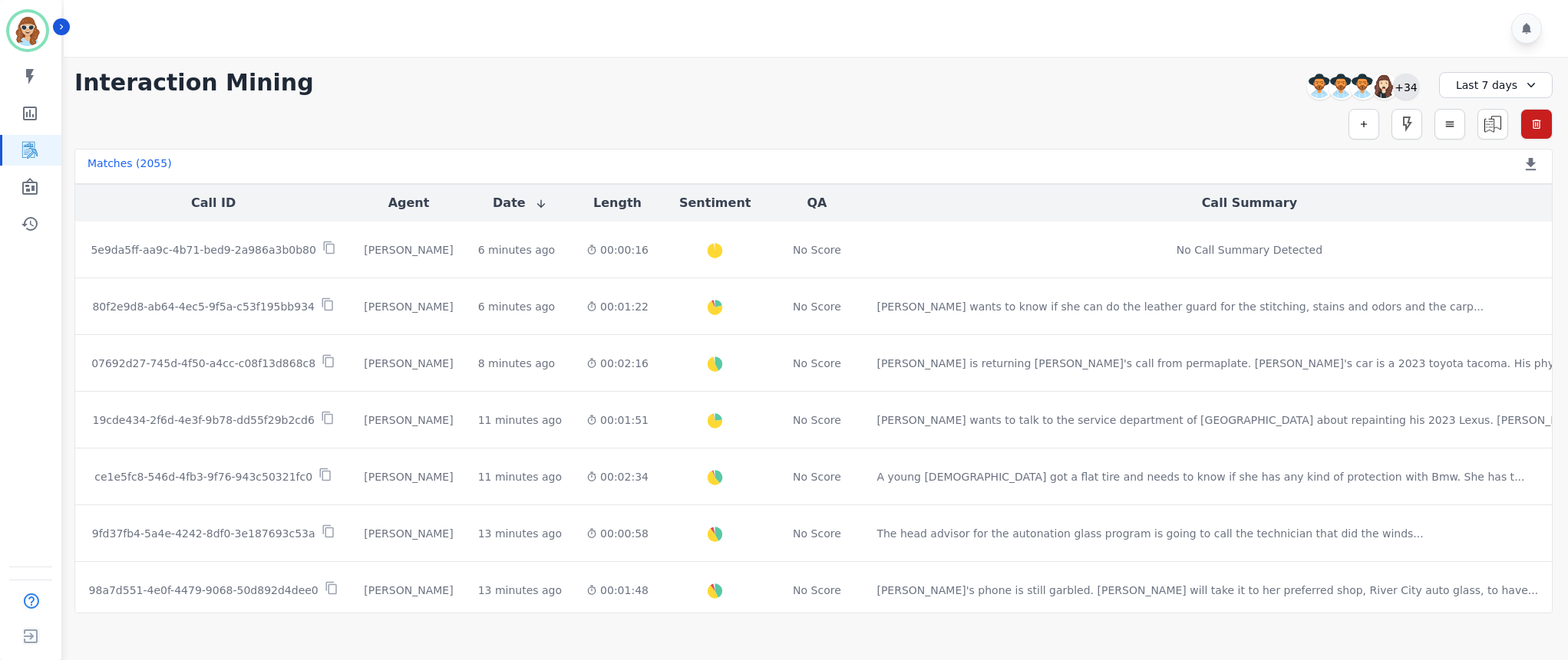
click at [1406, 87] on div "+34" at bounding box center [1405, 86] width 26 height 26
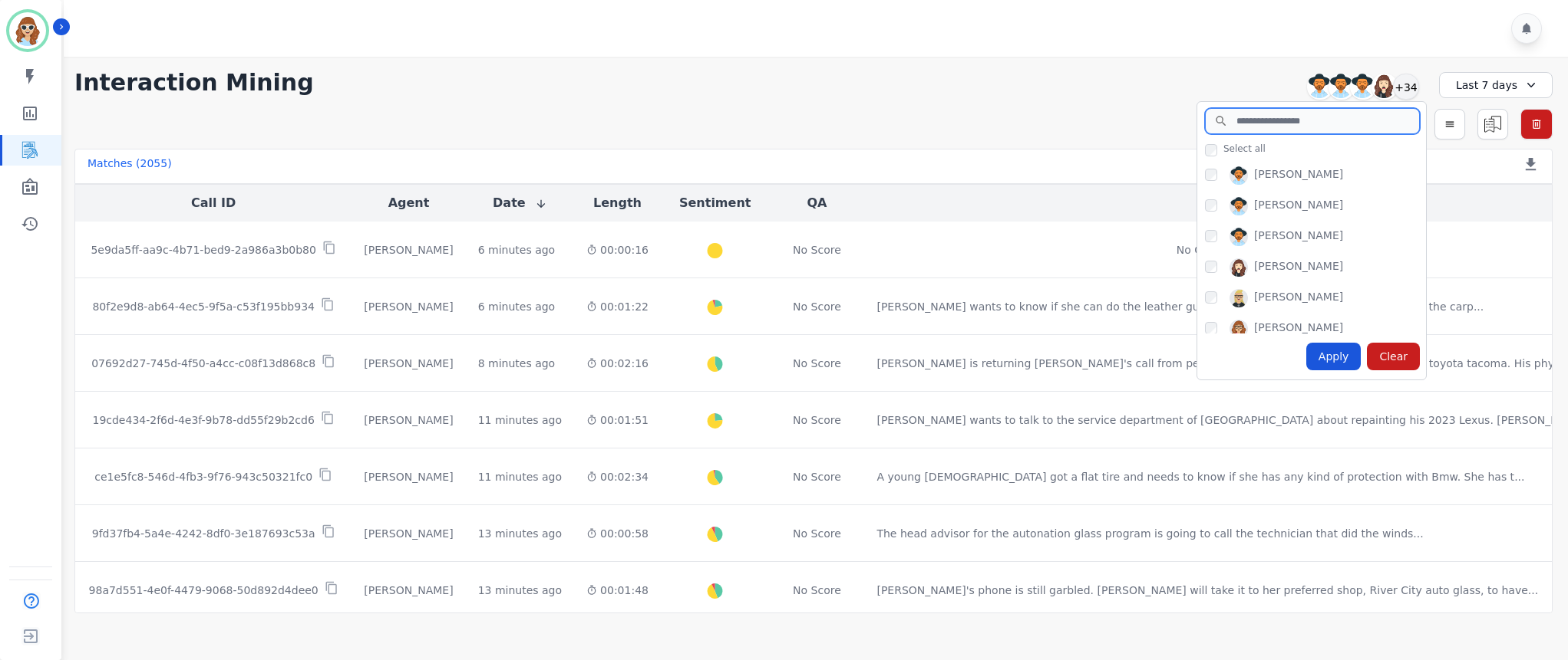
click at [1276, 116] on input "search" at bounding box center [1311, 121] width 214 height 26
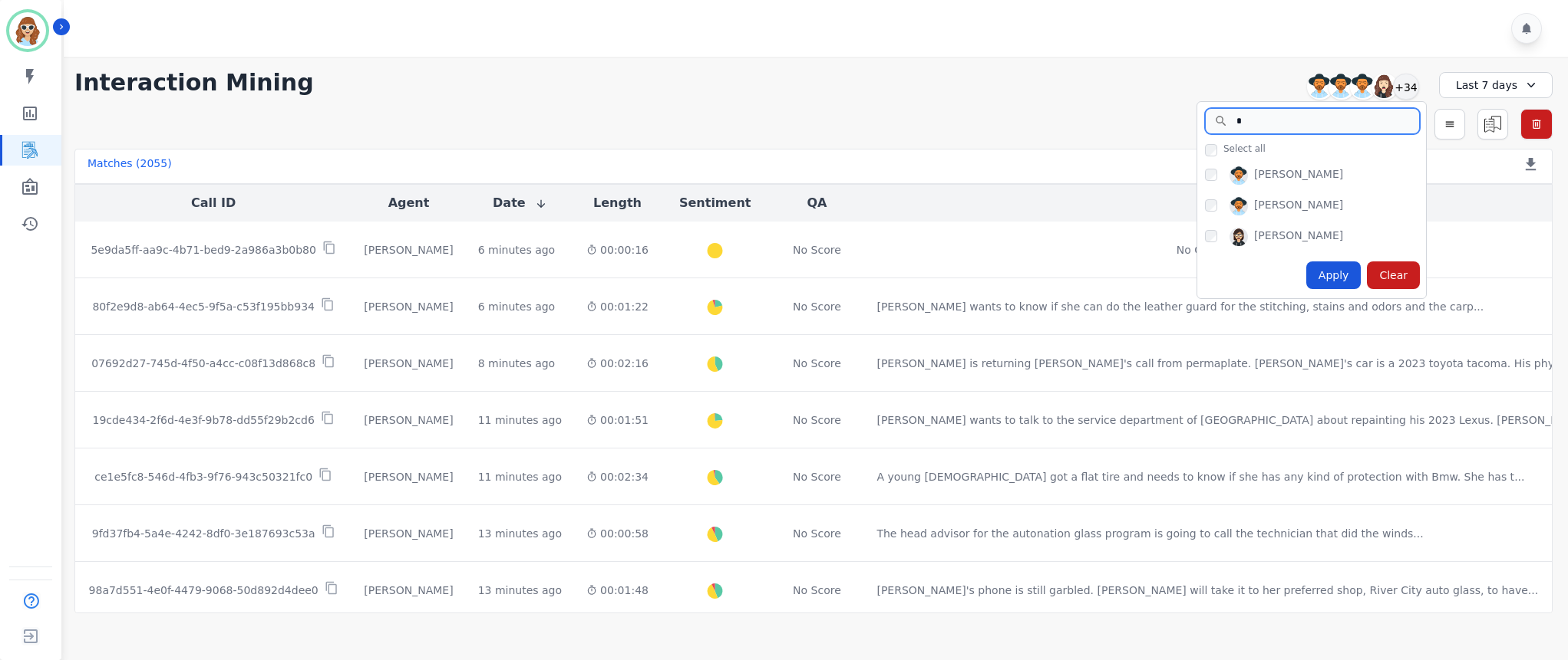
type input "*"
click at [1342, 281] on div "Apply" at bounding box center [1333, 275] width 55 height 28
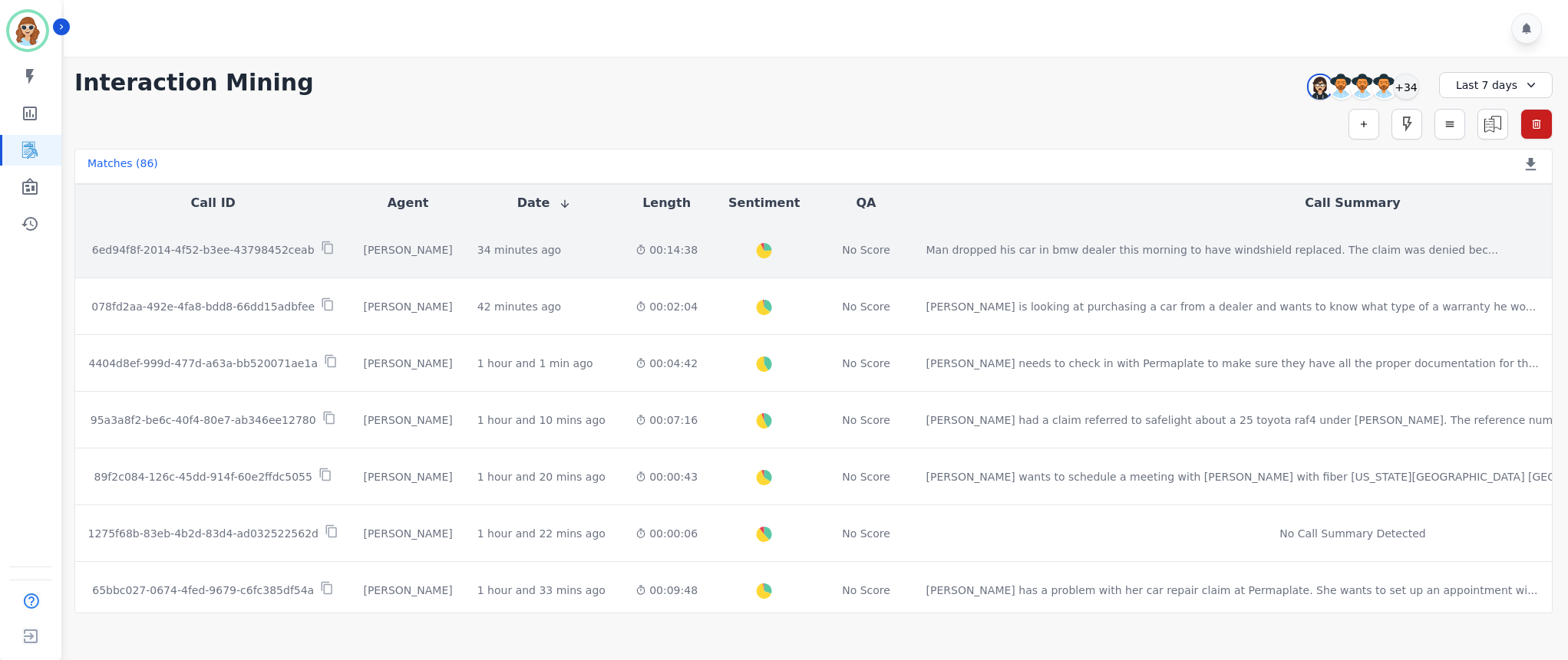
click at [270, 248] on p "6ed94f8f-2014-4f52-b3ee-43798452ceab" at bounding box center [203, 250] width 223 height 15
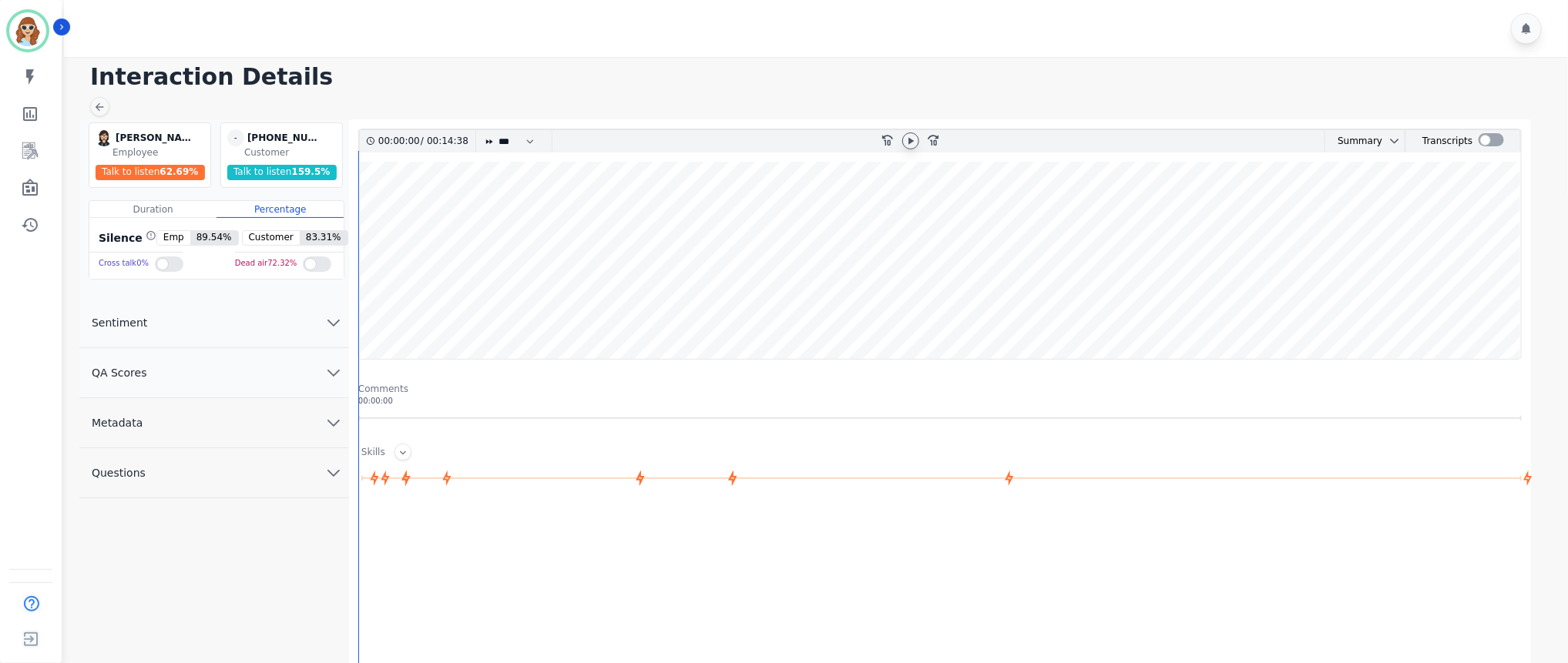
click at [916, 144] on icon at bounding box center [911, 140] width 12 height 12
click at [533, 148] on select "* * * **** * *** * ****" at bounding box center [520, 141] width 46 height 22
click at [498, 130] on select "* * * **** * *** * ****" at bounding box center [520, 141] width 46 height 22
click at [525, 139] on select "* * * **** * *** * ****" at bounding box center [520, 141] width 46 height 22
select select "****"
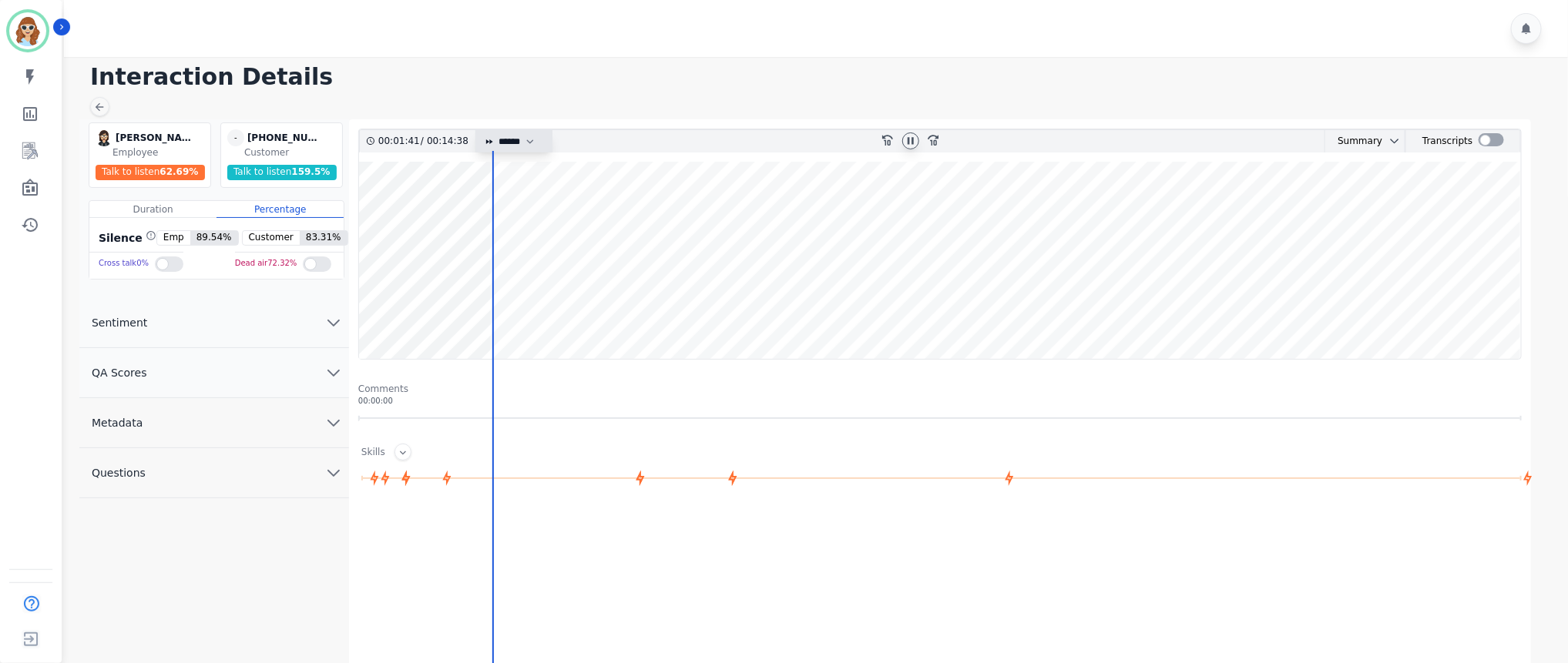
click at [498, 130] on select "* * * **** * *** * ****" at bounding box center [520, 141] width 46 height 22
click at [911, 140] on icon at bounding box center [911, 140] width 12 height 12
